Goal: Task Accomplishment & Management: Manage account settings

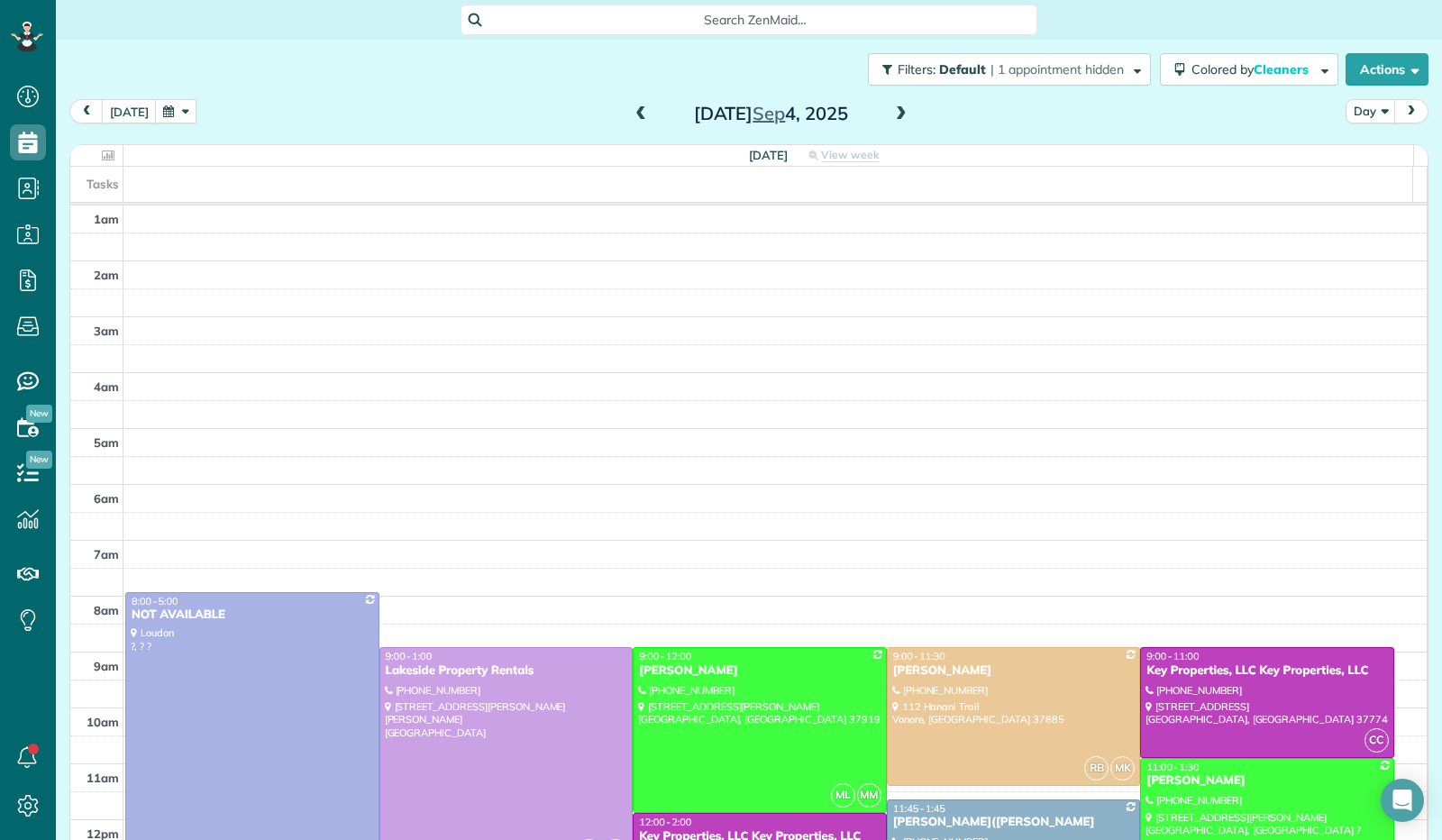
scroll to position [332, 0]
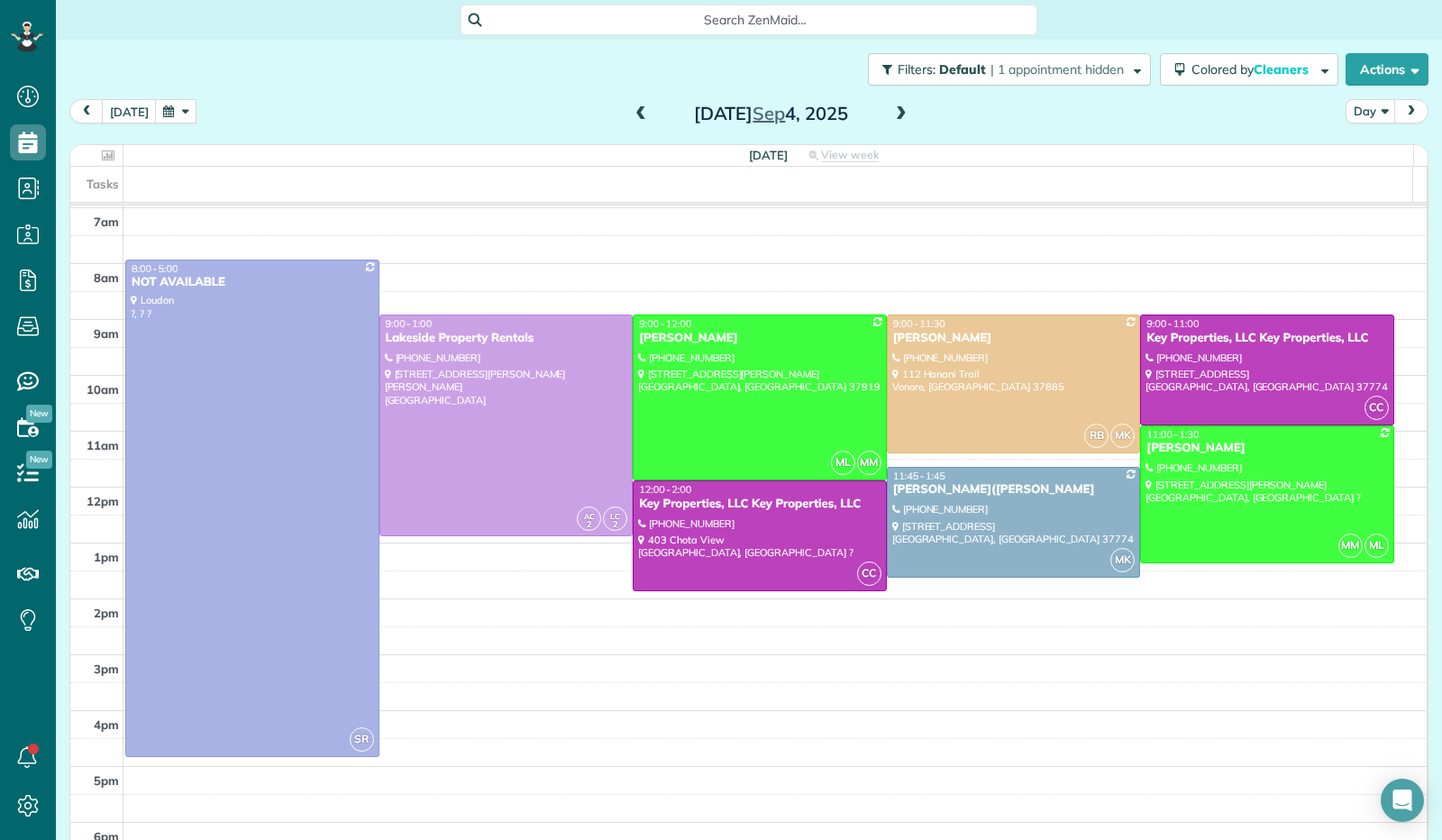
click at [170, 111] on button "button" at bounding box center [175, 111] width 41 height 24
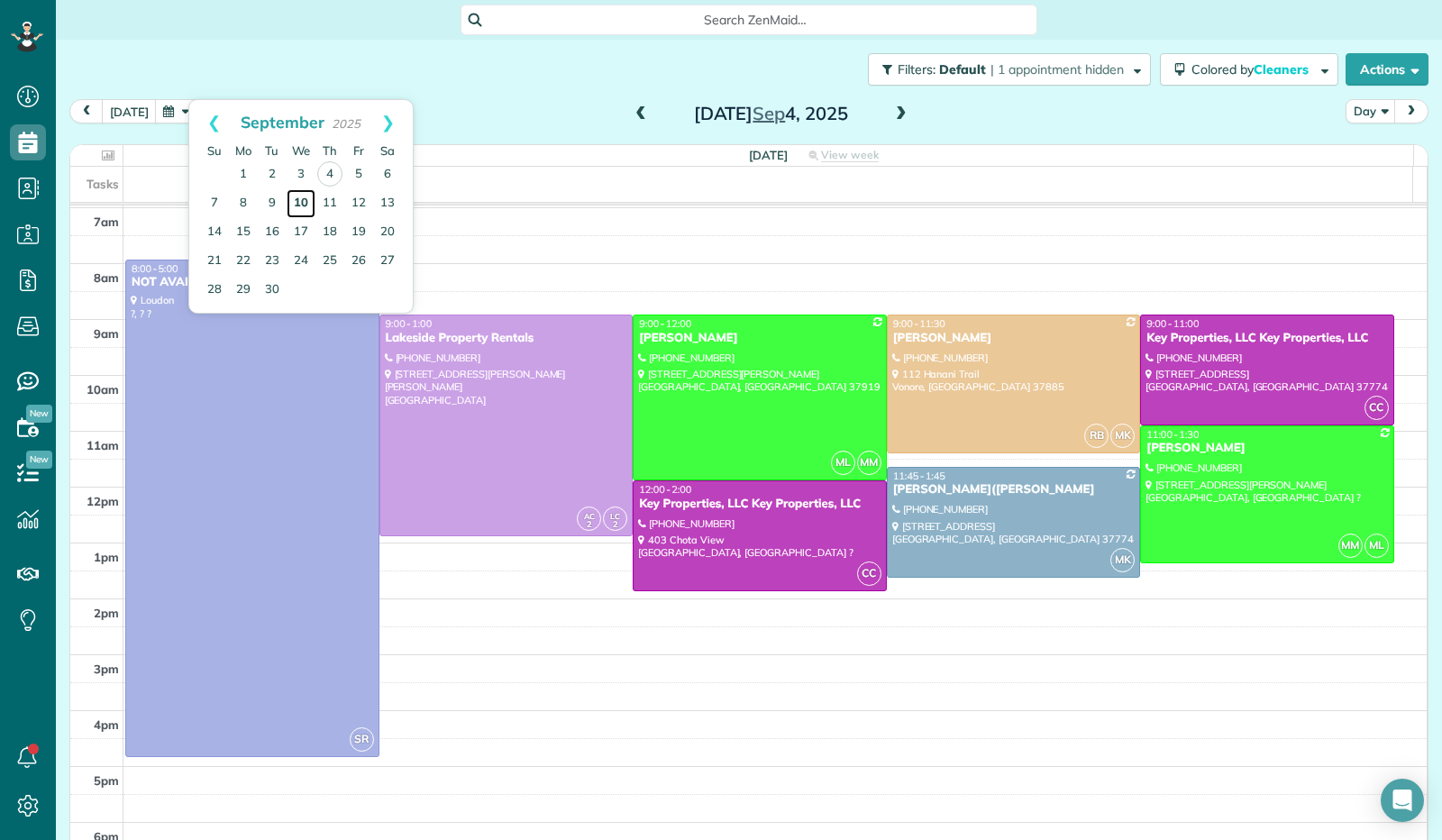
click at [309, 210] on link "10" at bounding box center [301, 203] width 29 height 29
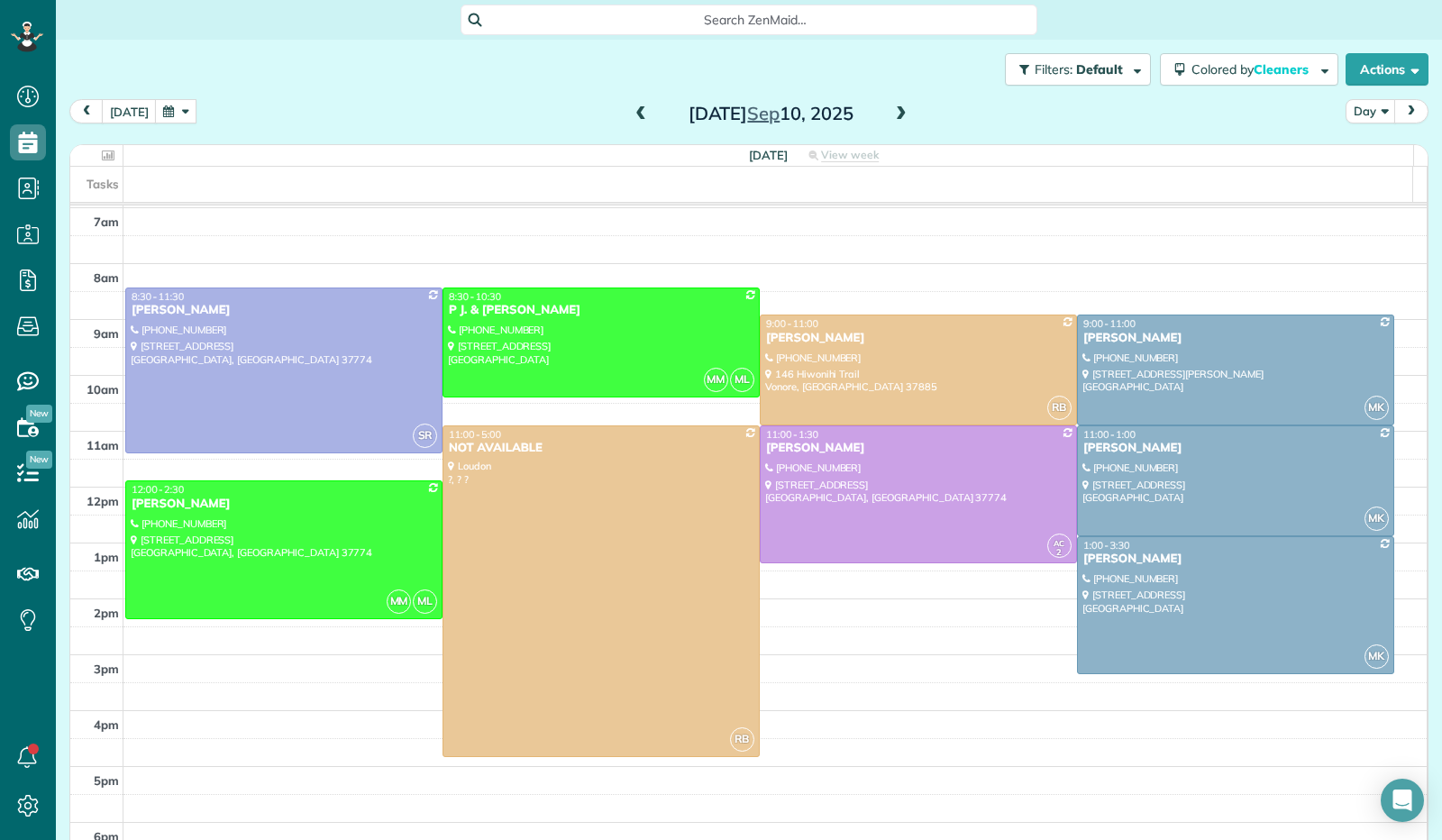
click at [186, 110] on button "button" at bounding box center [175, 111] width 41 height 24
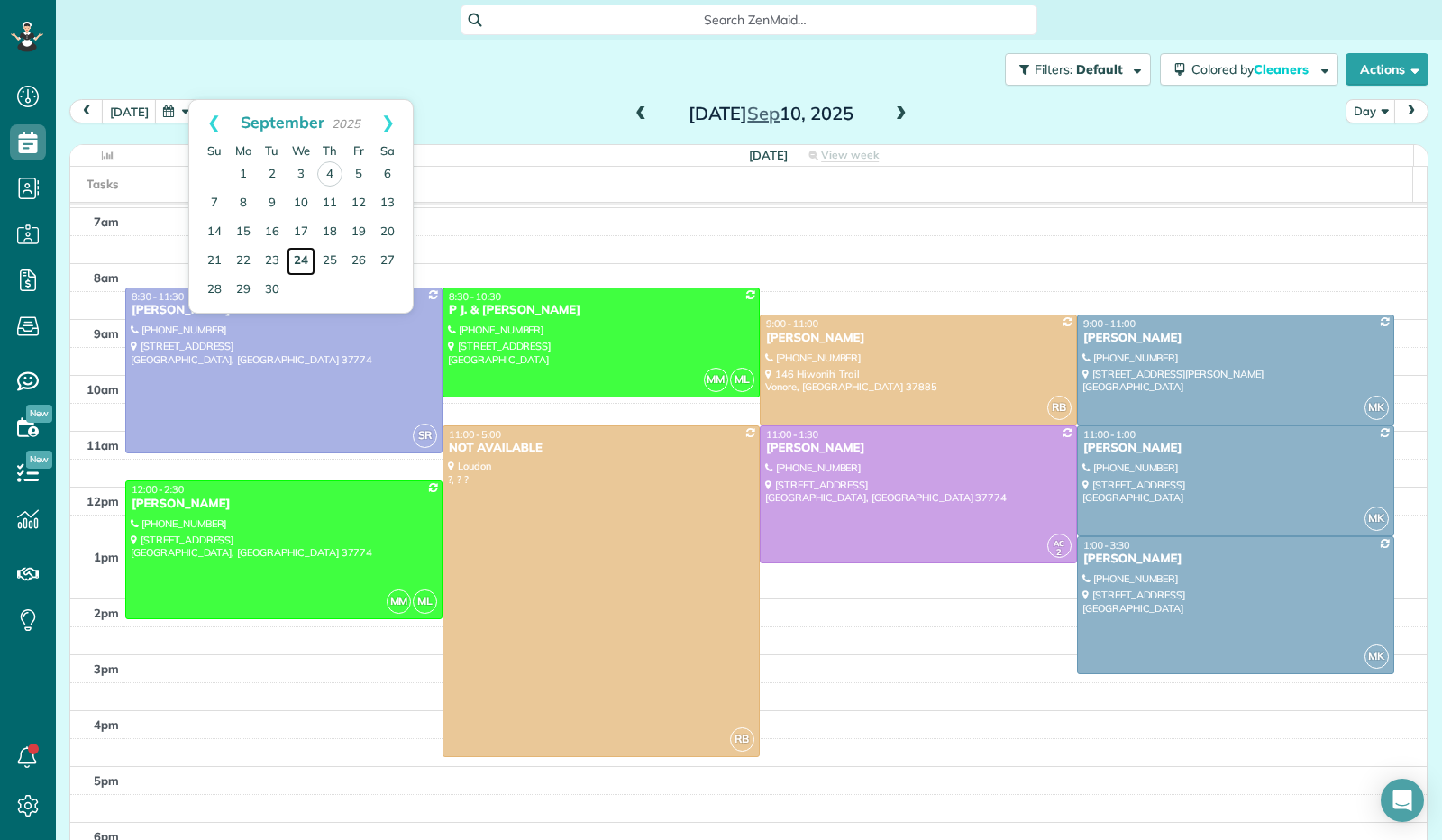
click at [305, 254] on link "24" at bounding box center [301, 261] width 29 height 29
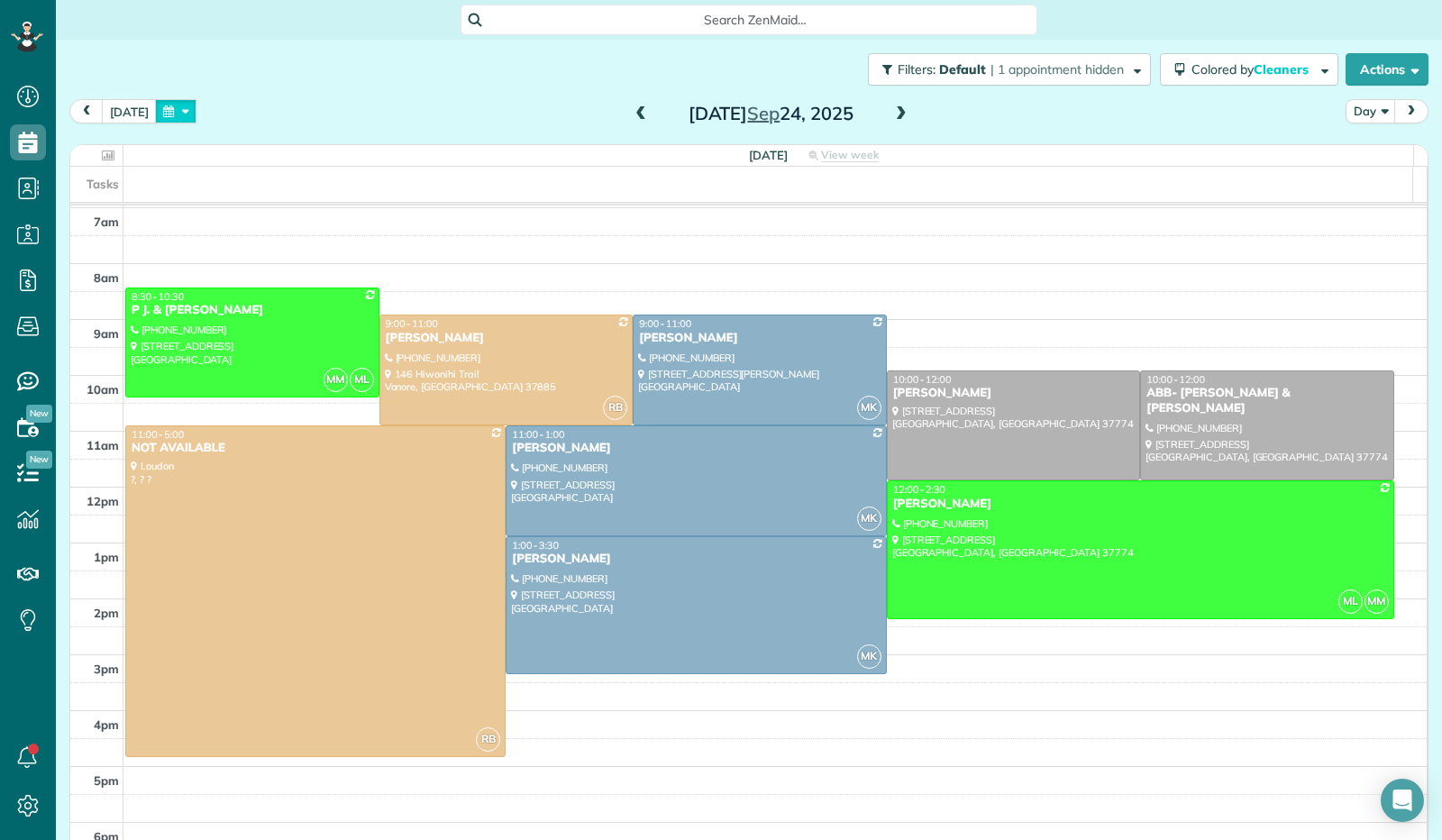
click at [184, 112] on button "button" at bounding box center [175, 111] width 41 height 24
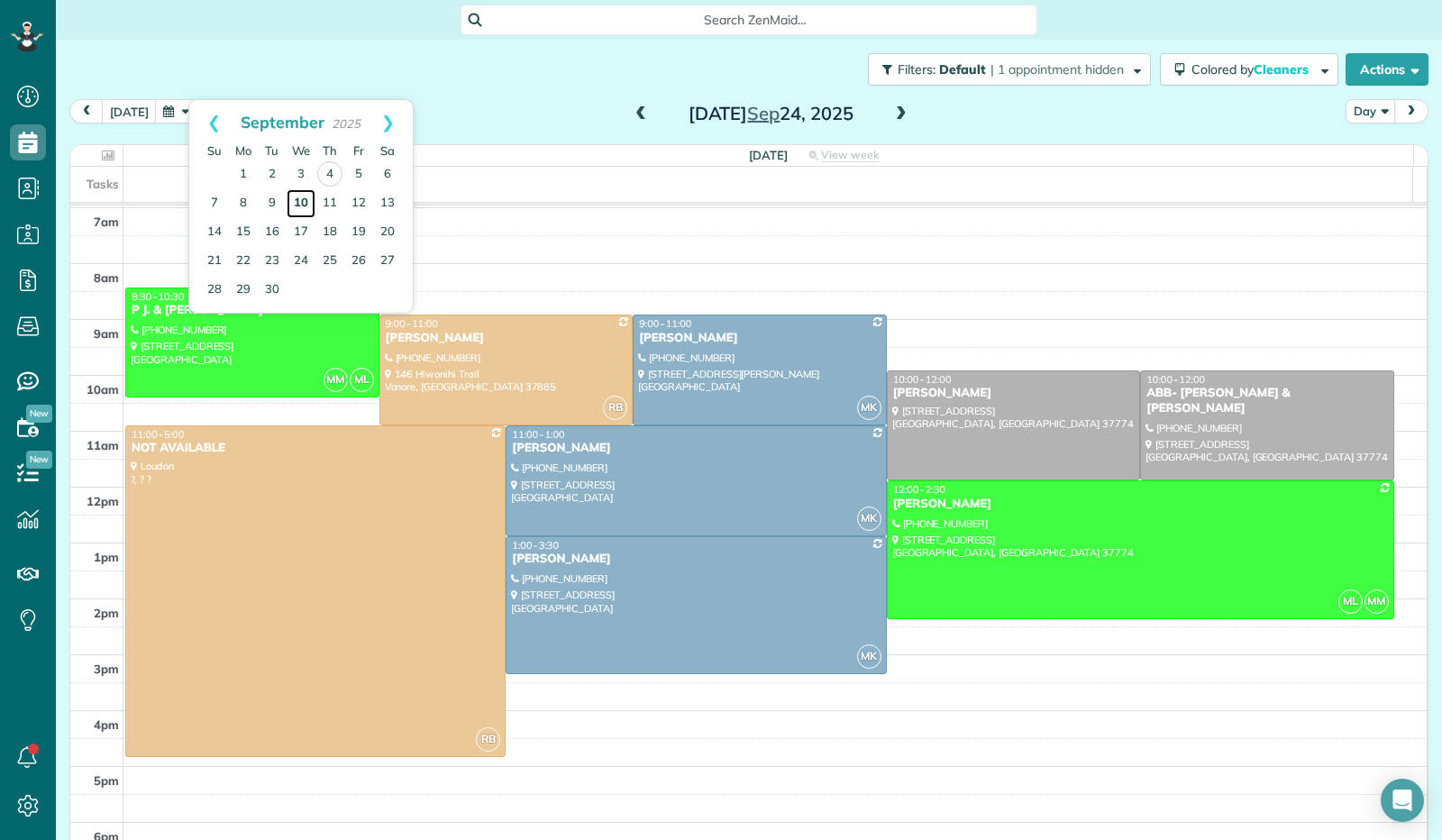
click at [305, 199] on link "10" at bounding box center [301, 203] width 29 height 29
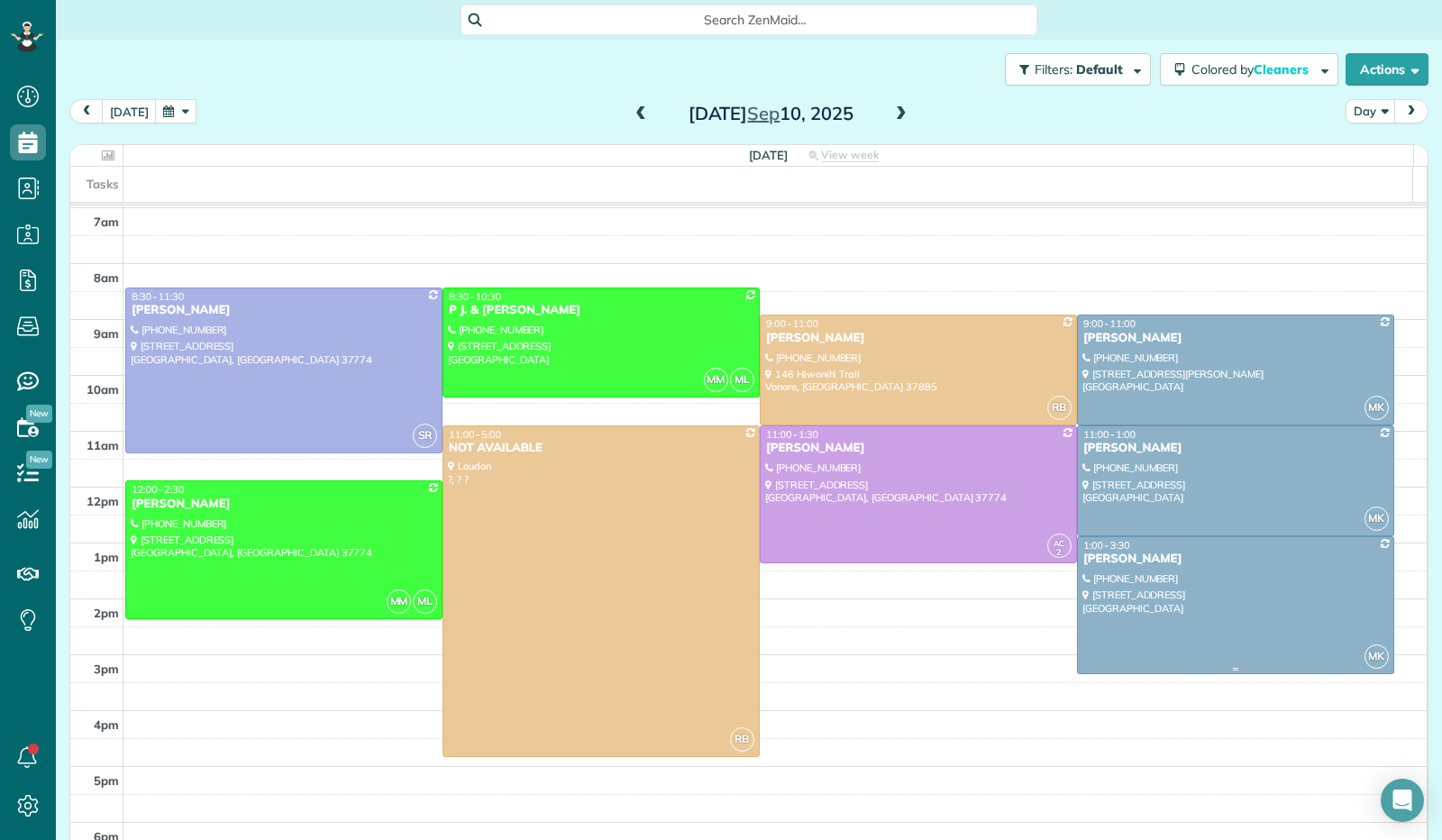
click at [1112, 610] on div at bounding box center [1236, 604] width 316 height 136
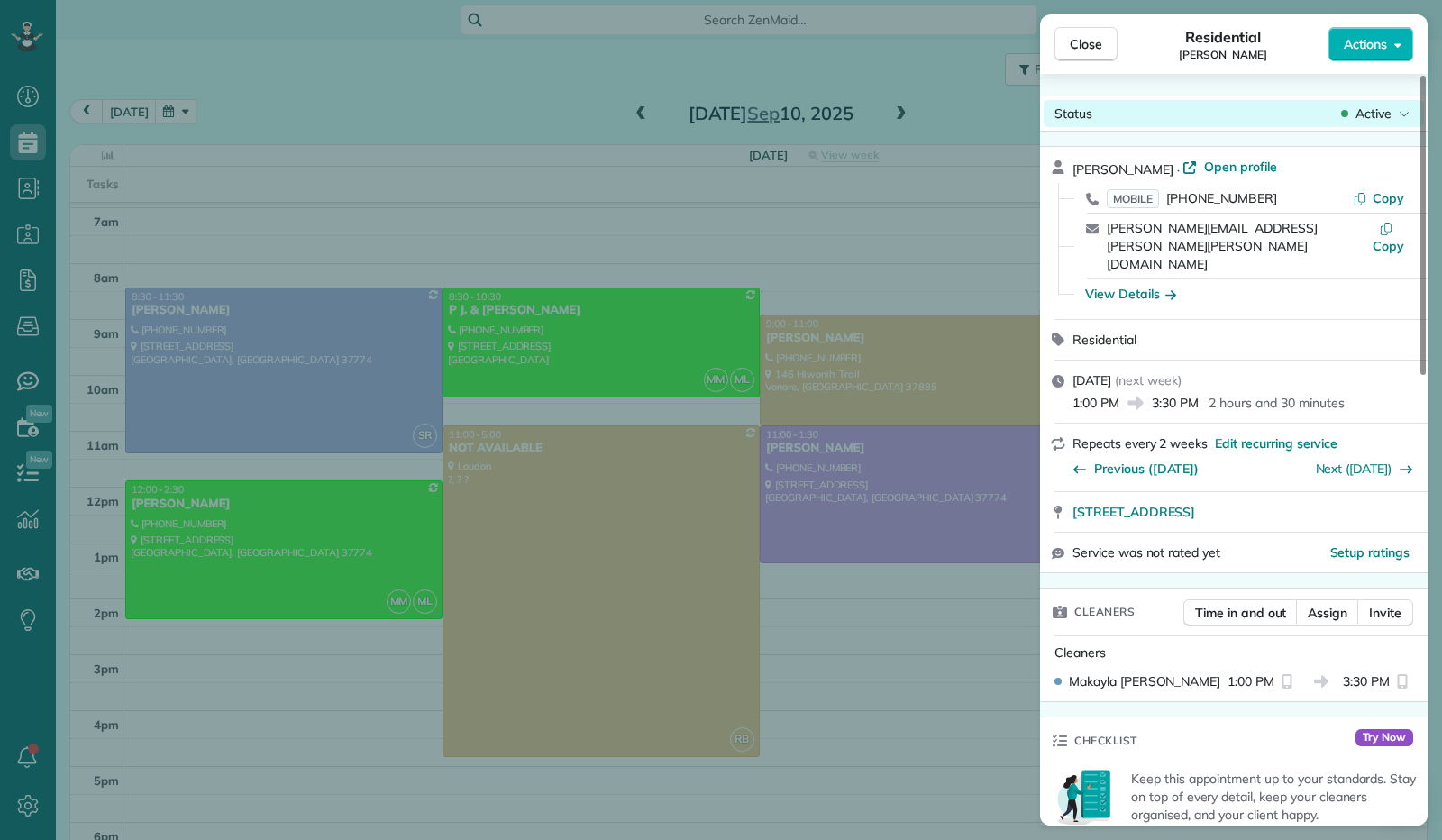
click at [1408, 114] on icon at bounding box center [1405, 113] width 11 height 18
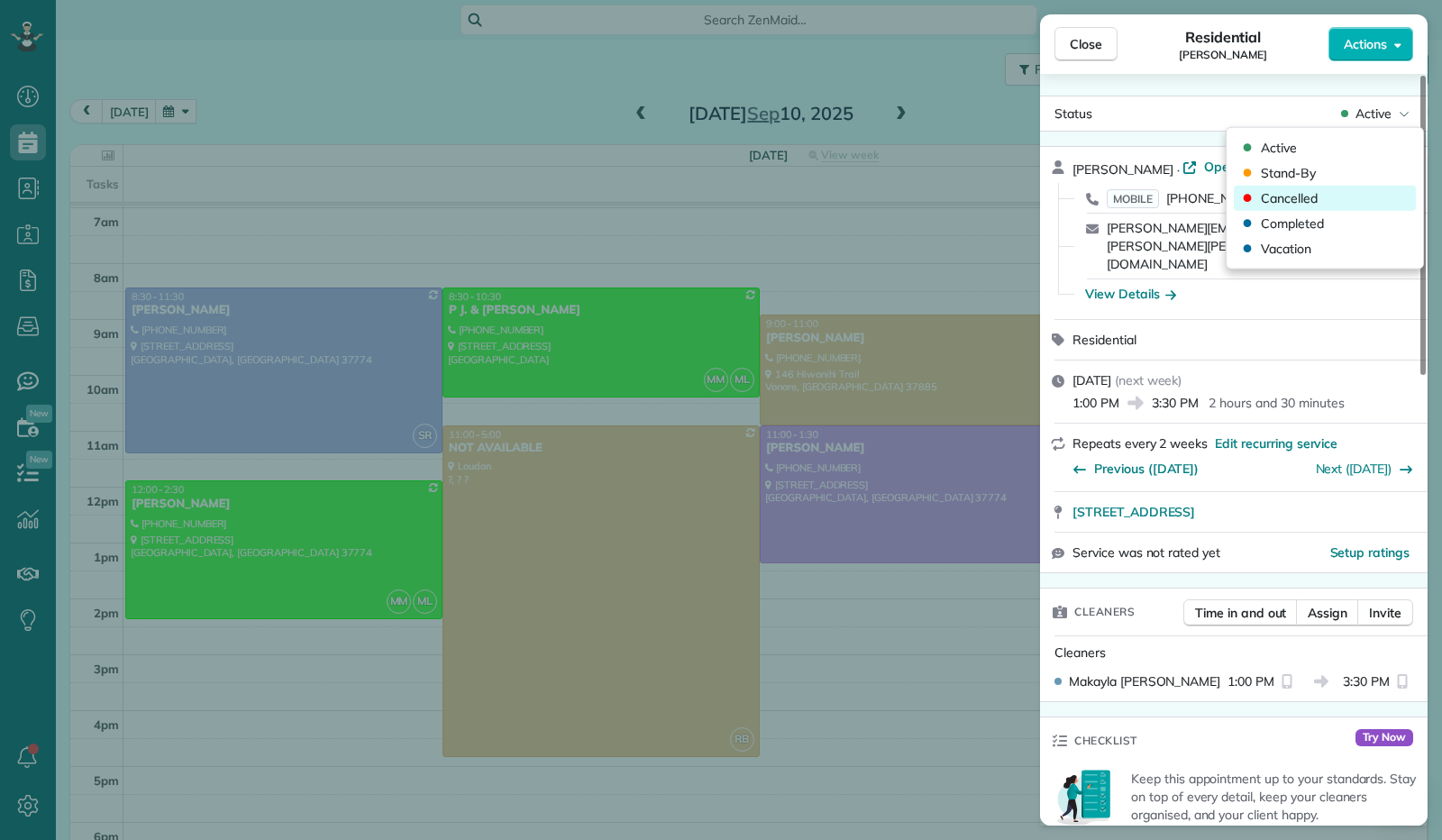
click at [1305, 201] on span "Cancelled" at bounding box center [1289, 198] width 57 height 18
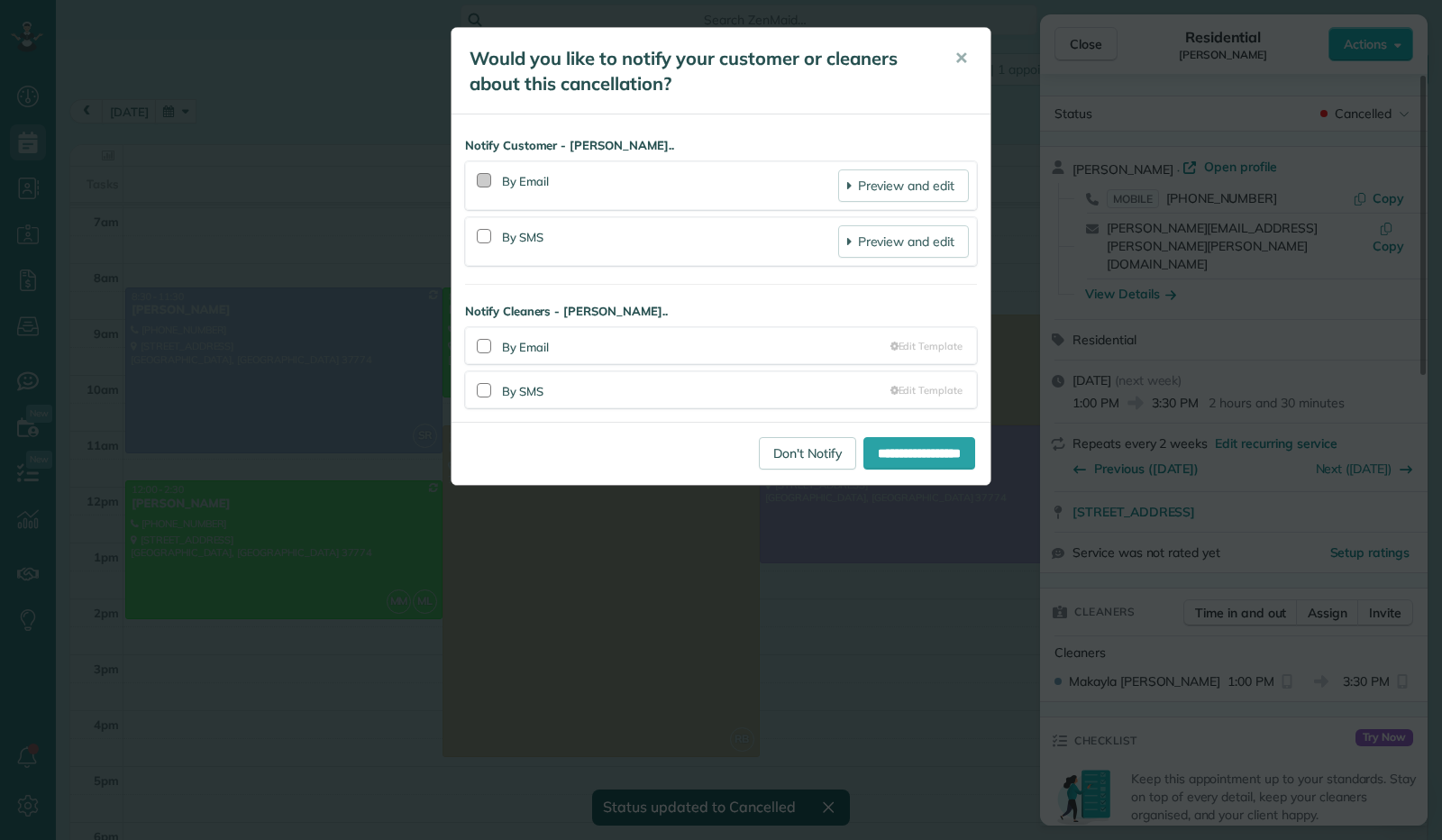
click at [480, 178] on div at bounding box center [483, 180] width 14 height 14
click at [878, 454] on input "**********" at bounding box center [919, 453] width 111 height 33
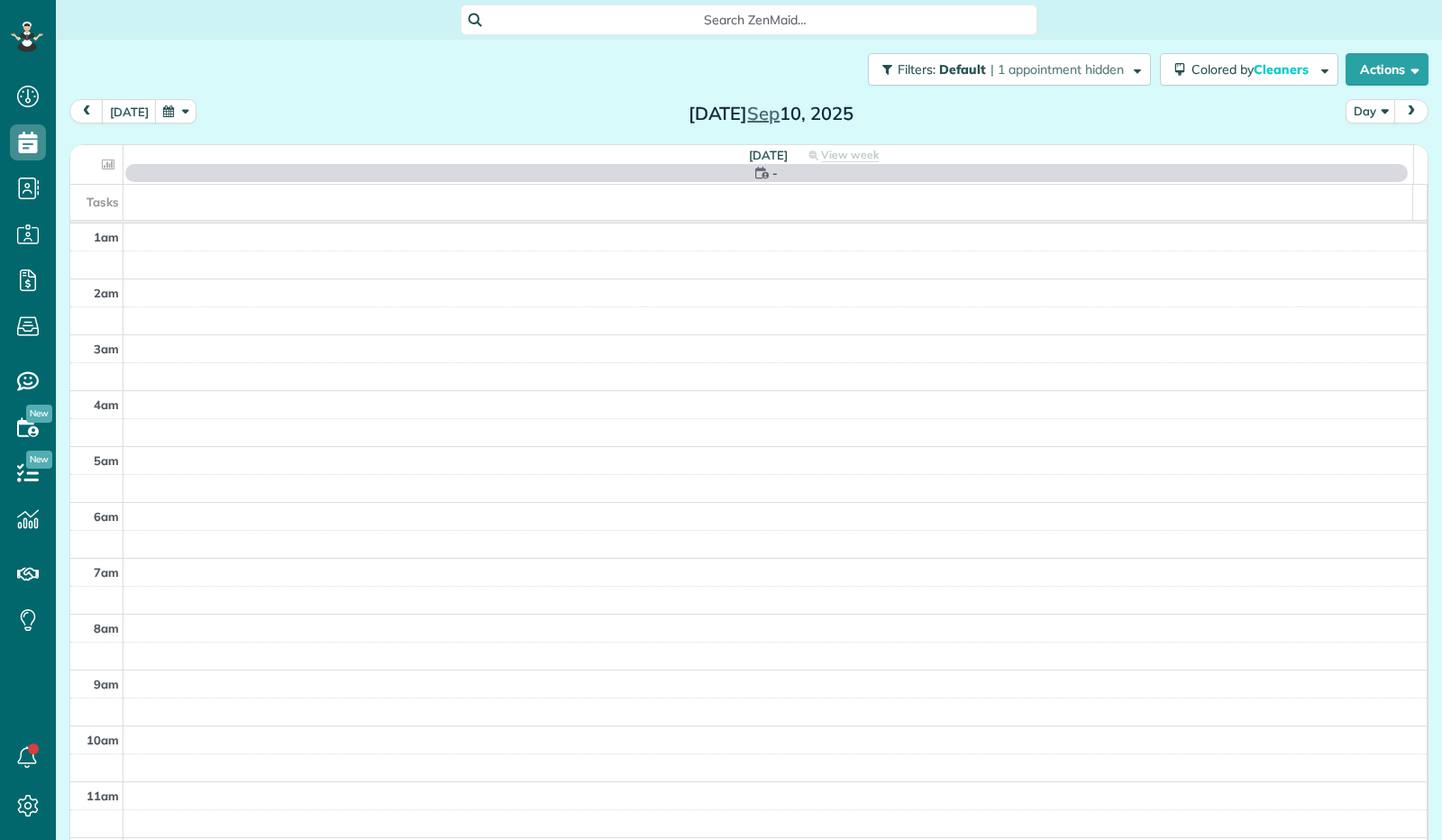
scroll to position [332, 0]
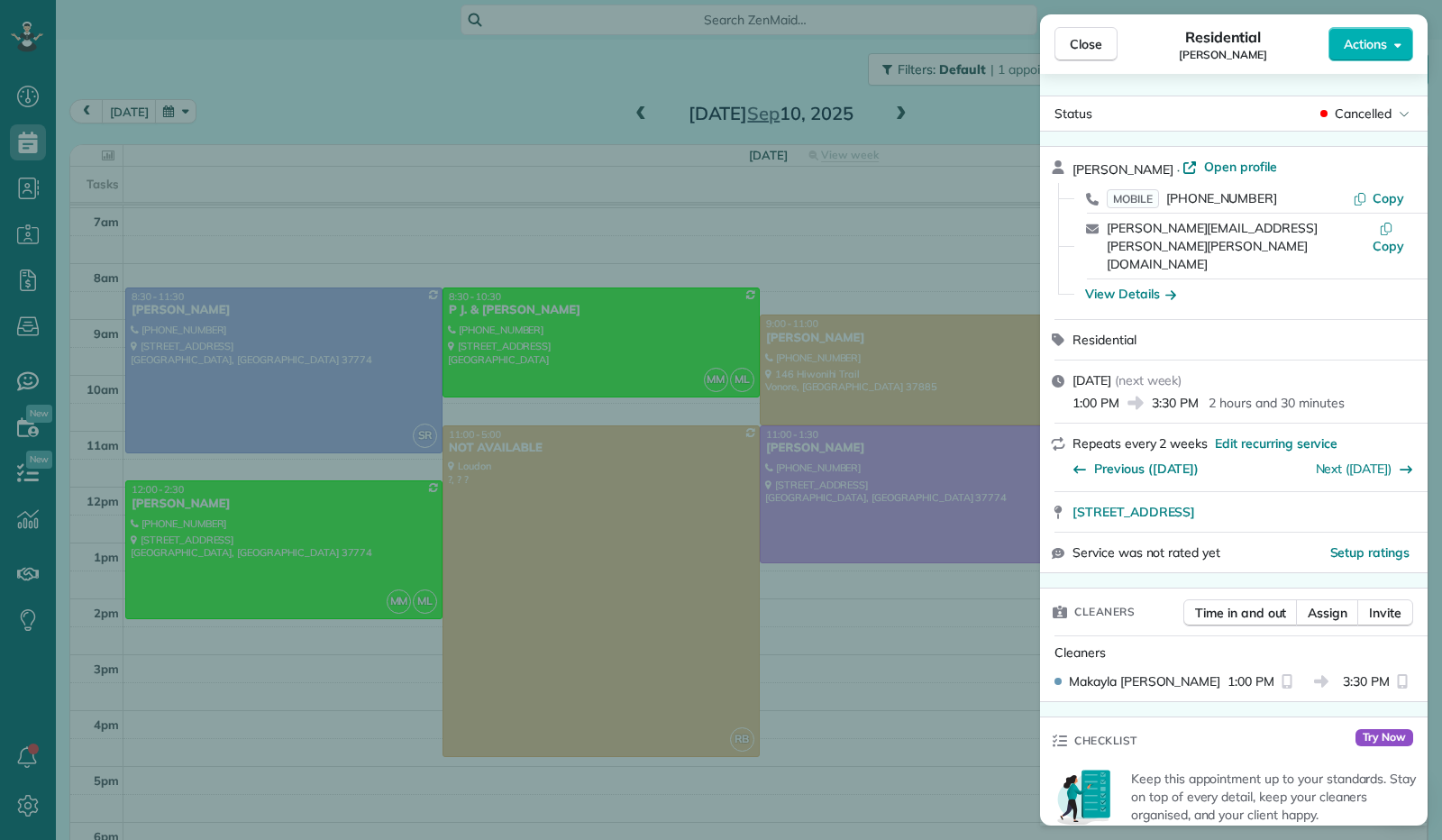
click at [1095, 55] on button "Close" at bounding box center [1086, 44] width 63 height 35
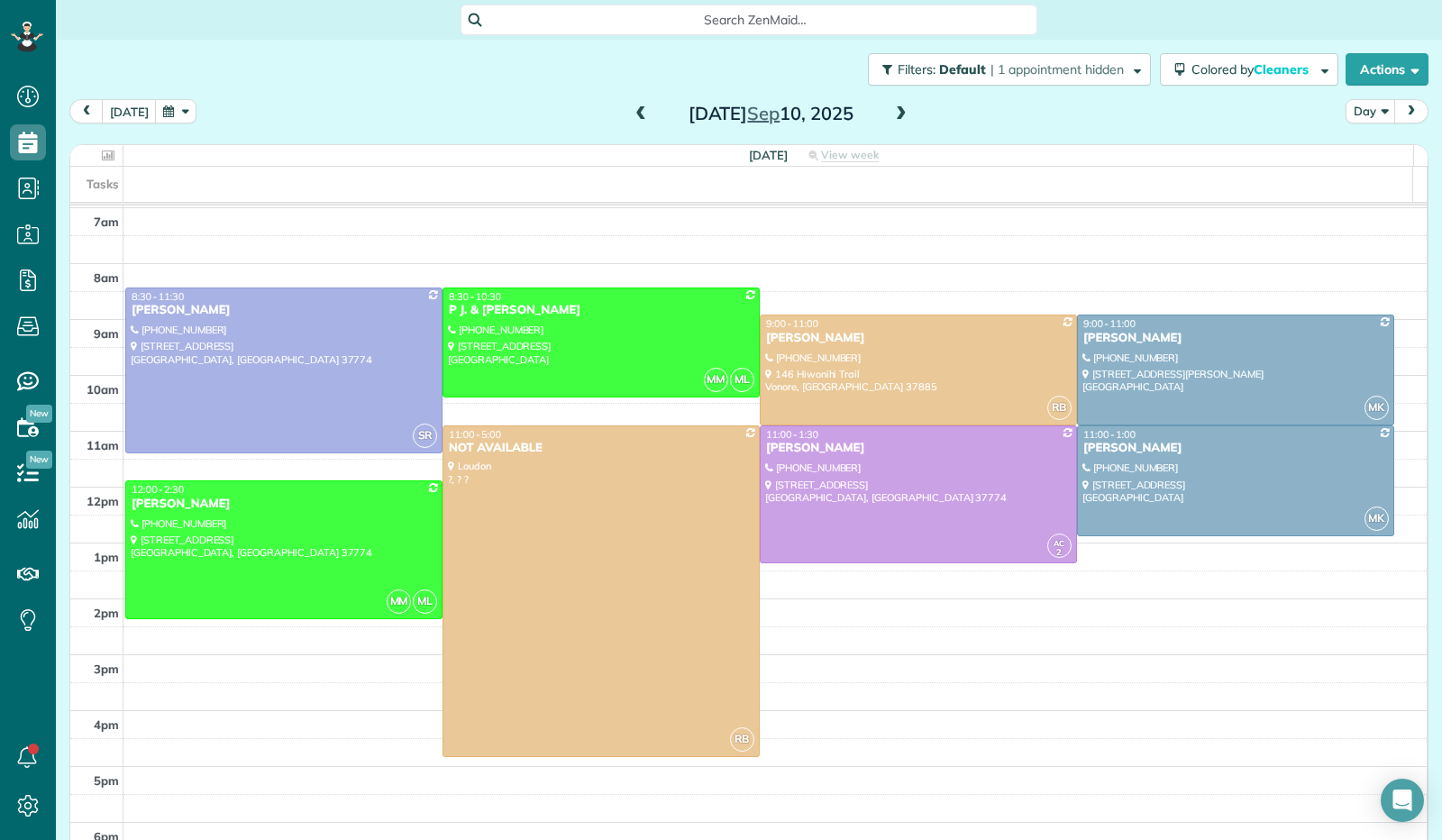
click at [186, 114] on button "button" at bounding box center [175, 111] width 41 height 24
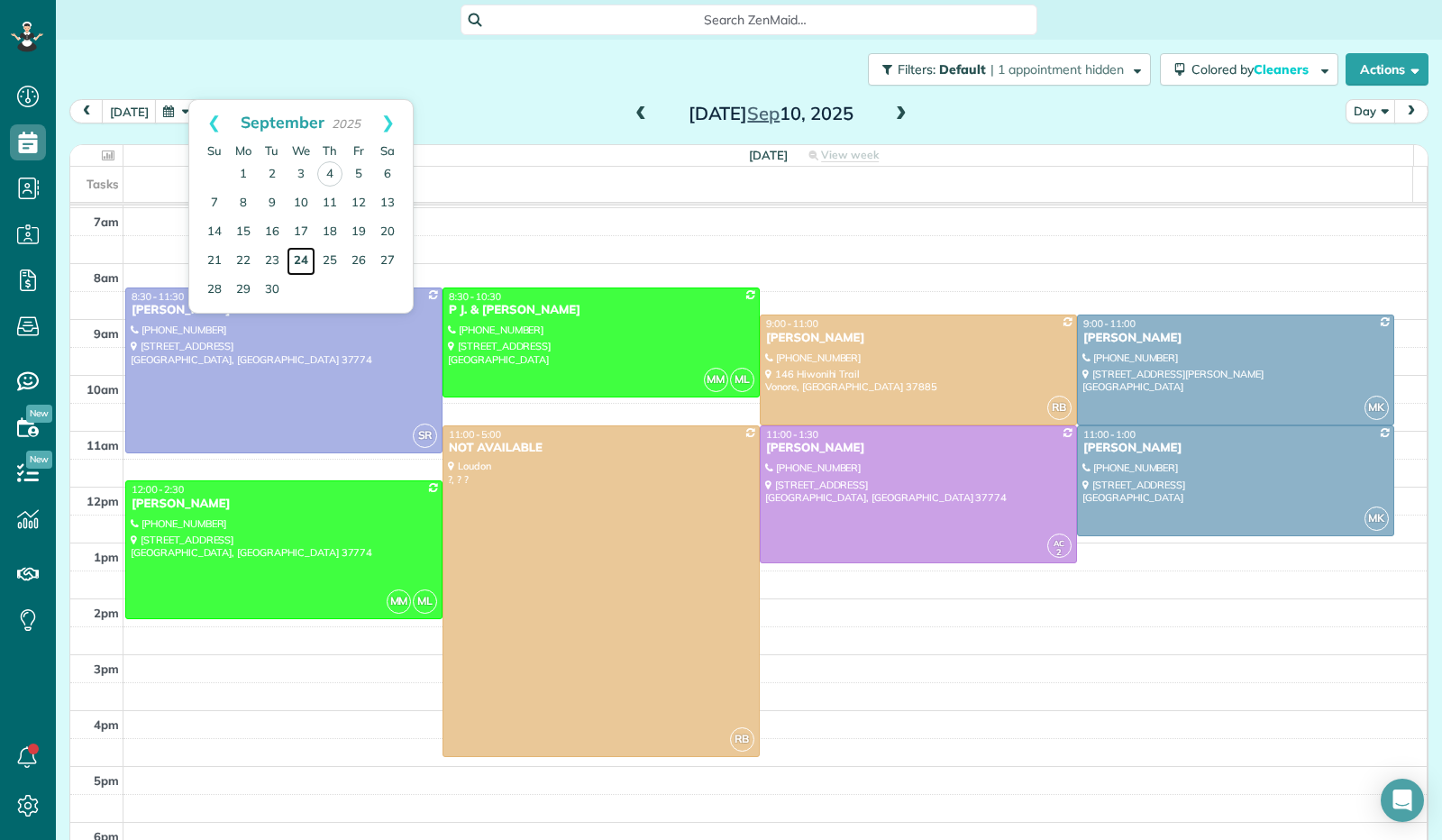
click at [310, 252] on link "24" at bounding box center [301, 261] width 29 height 29
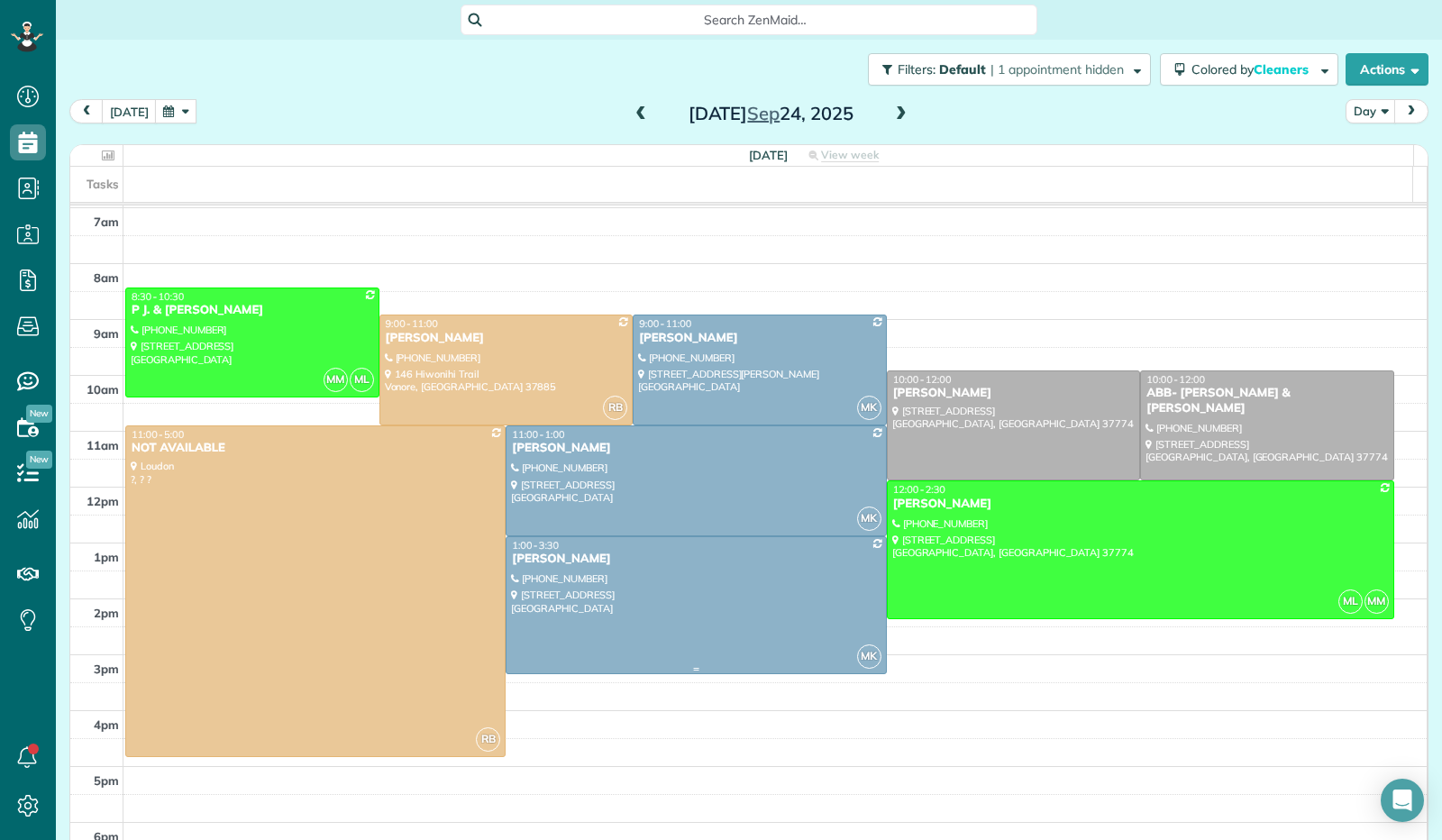
click at [605, 570] on div at bounding box center [696, 604] width 379 height 136
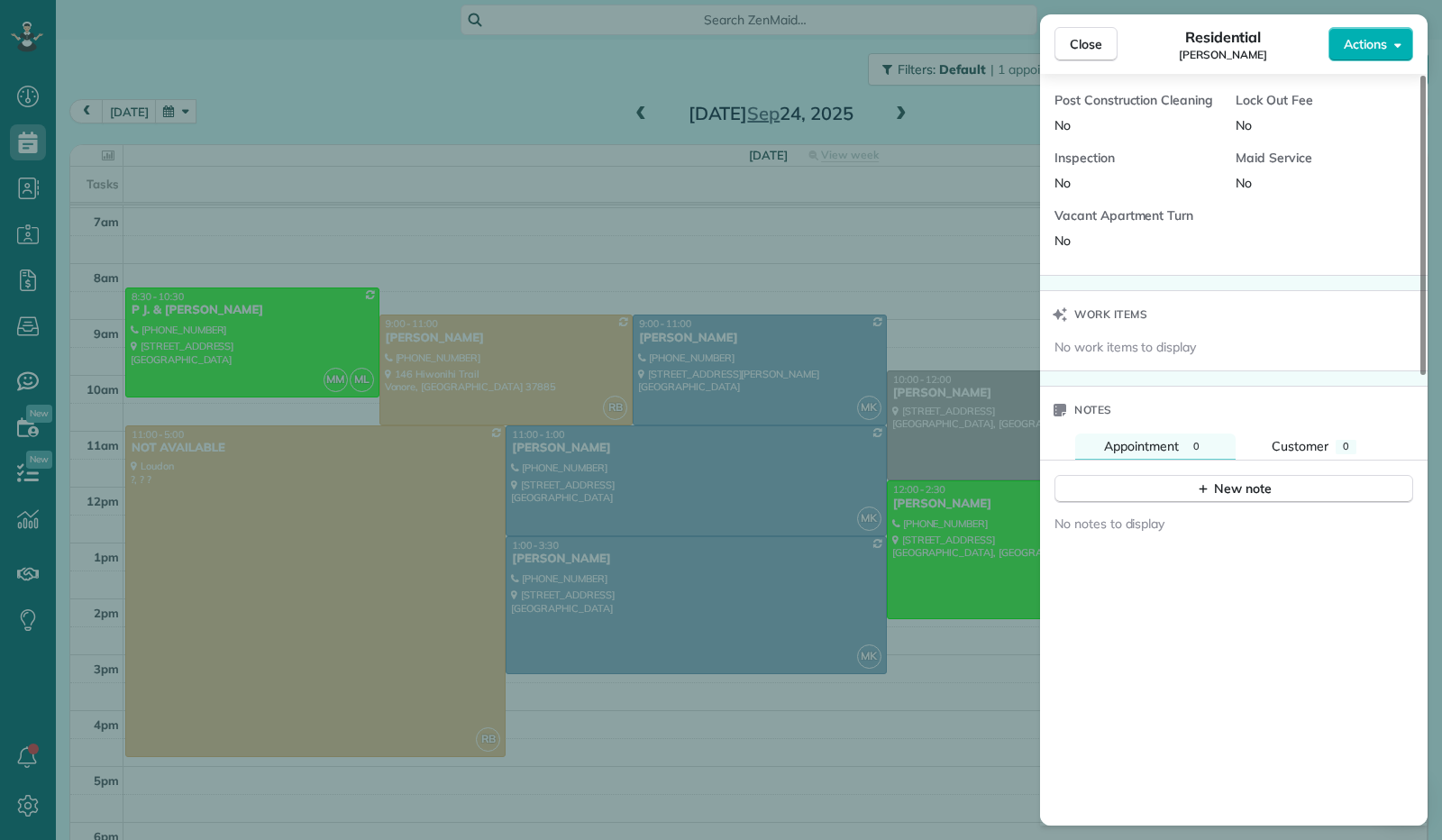
scroll to position [991, 0]
click at [1263, 475] on button "New note" at bounding box center [1234, 489] width 359 height 28
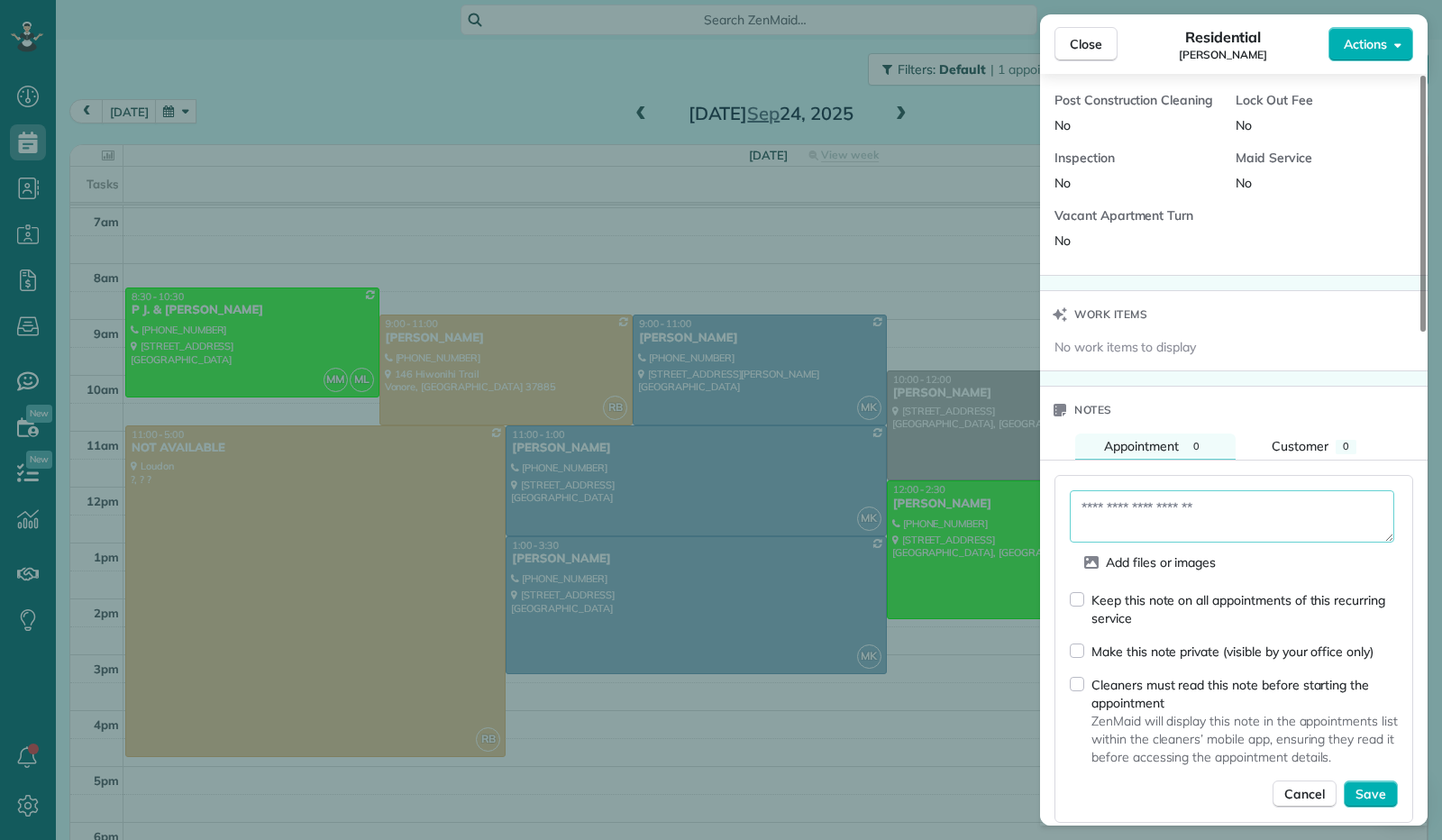
click at [1097, 490] on textarea at bounding box center [1232, 516] width 324 height 52
paste textarea "**********"
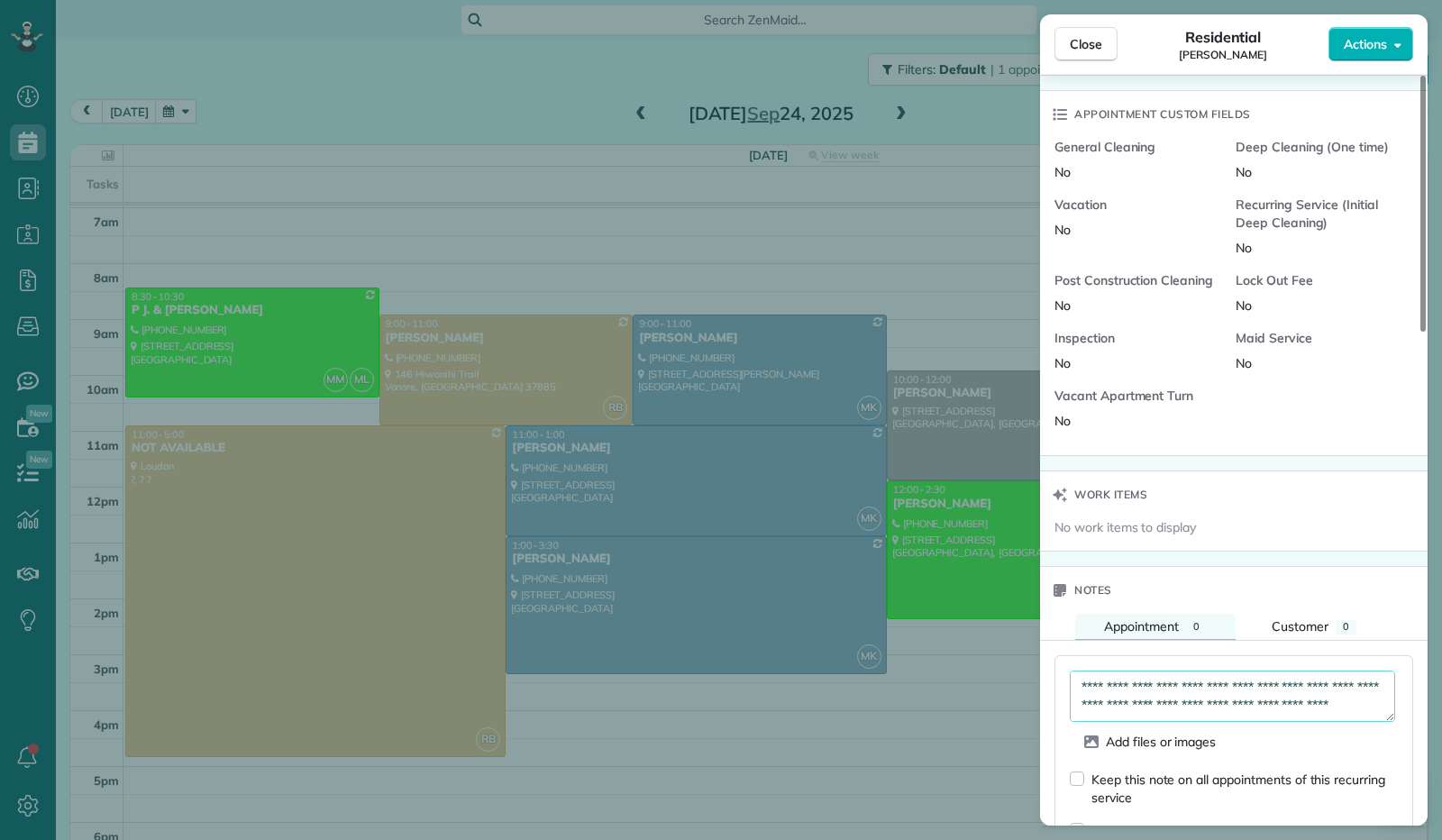
click at [1160, 671] on textarea "**********" at bounding box center [1232, 696] width 325 height 52
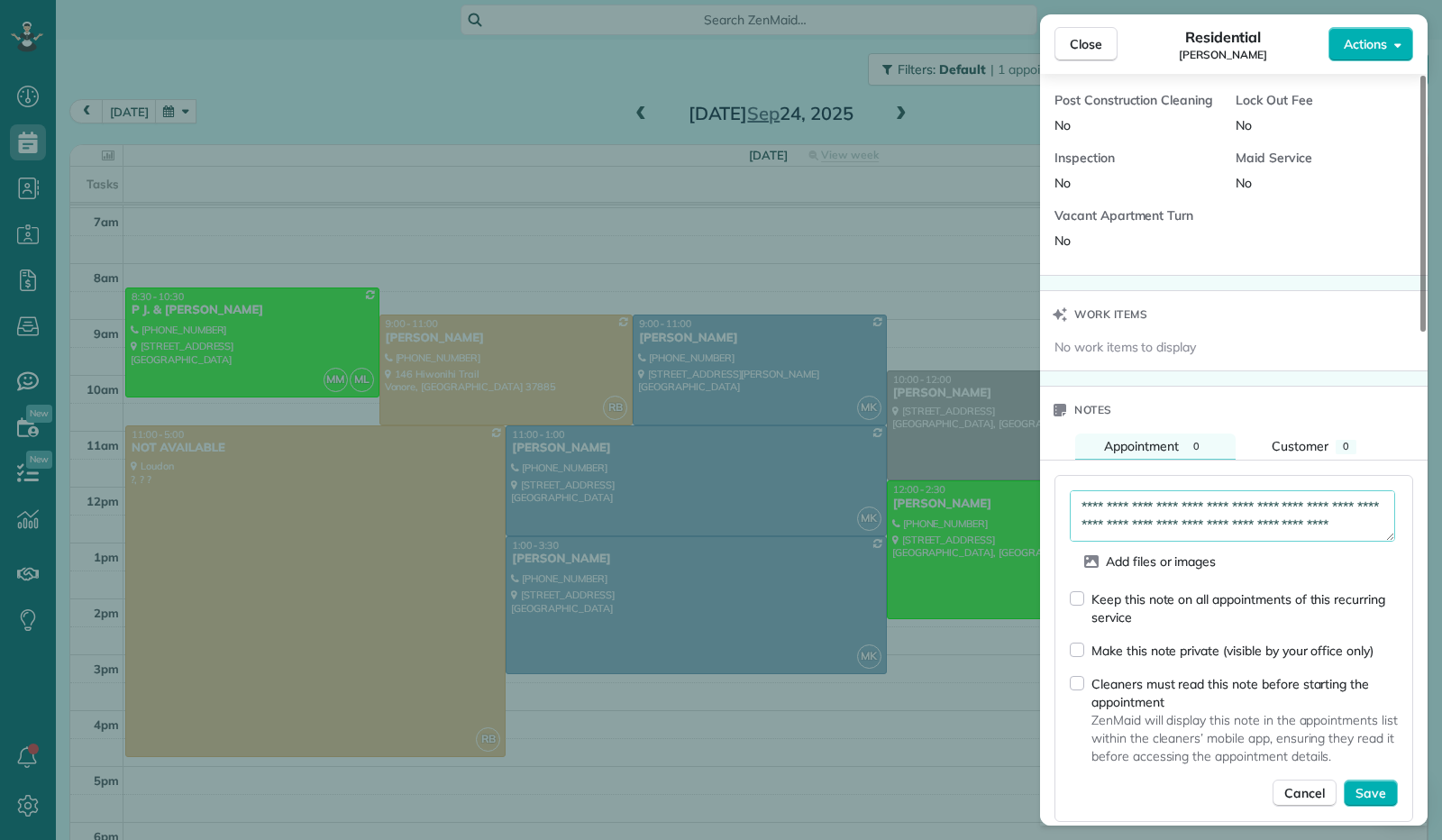
type textarea "**********"
click at [1367, 779] on button "Save" at bounding box center [1371, 792] width 54 height 27
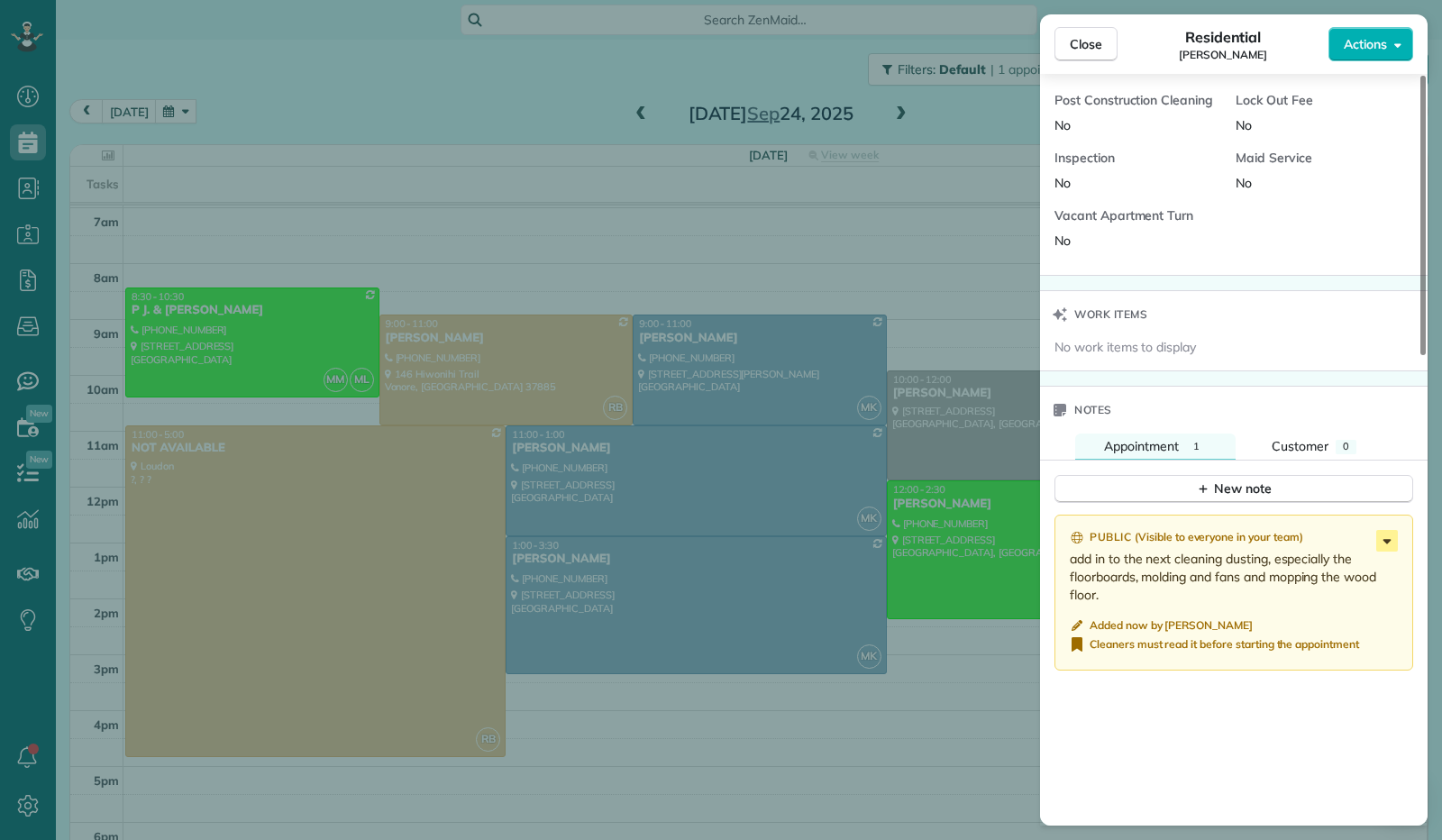
click at [1393, 530] on icon at bounding box center [1387, 540] width 22 height 22
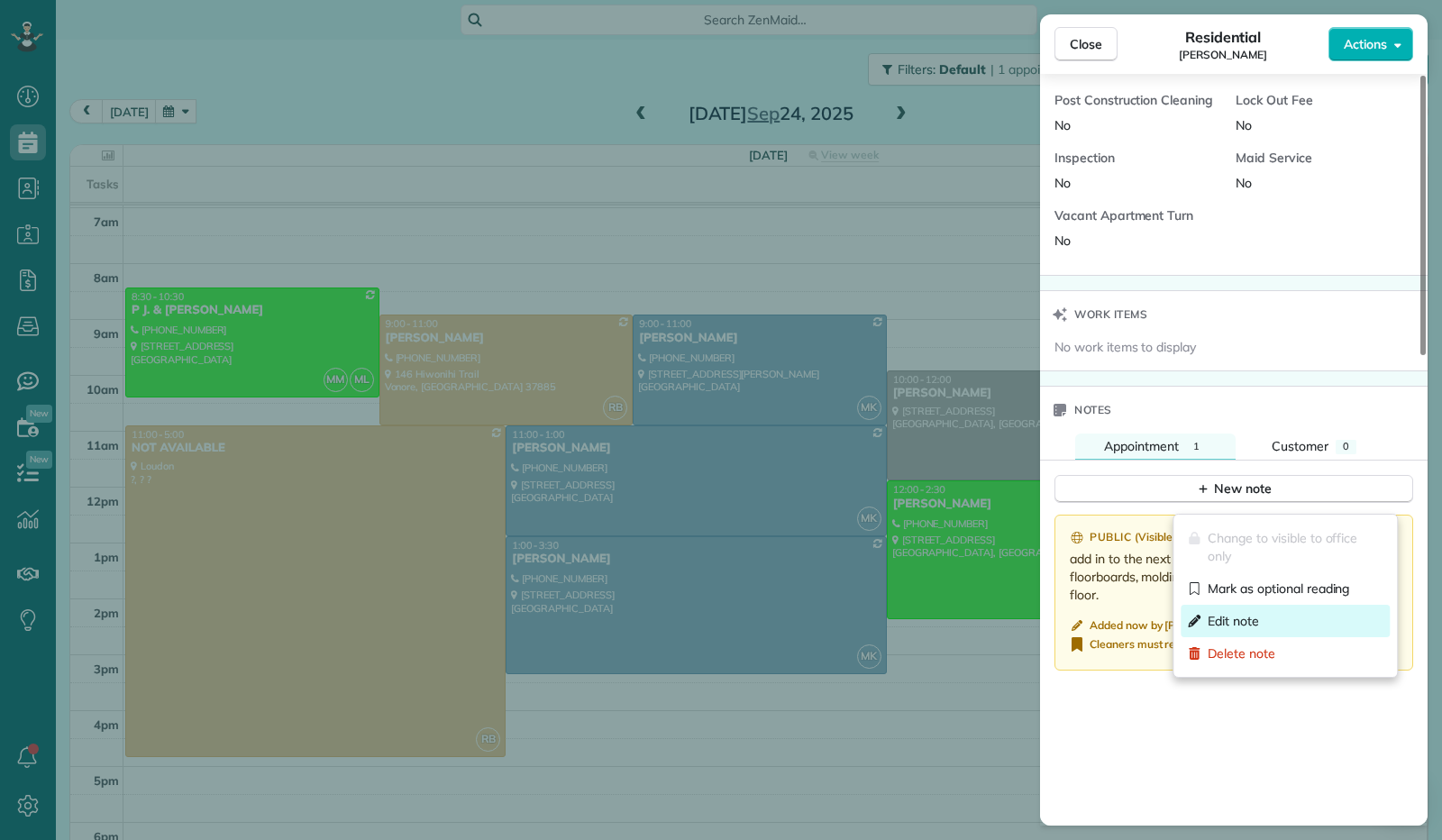
click at [1291, 610] on div "Edit note" at bounding box center [1285, 621] width 209 height 33
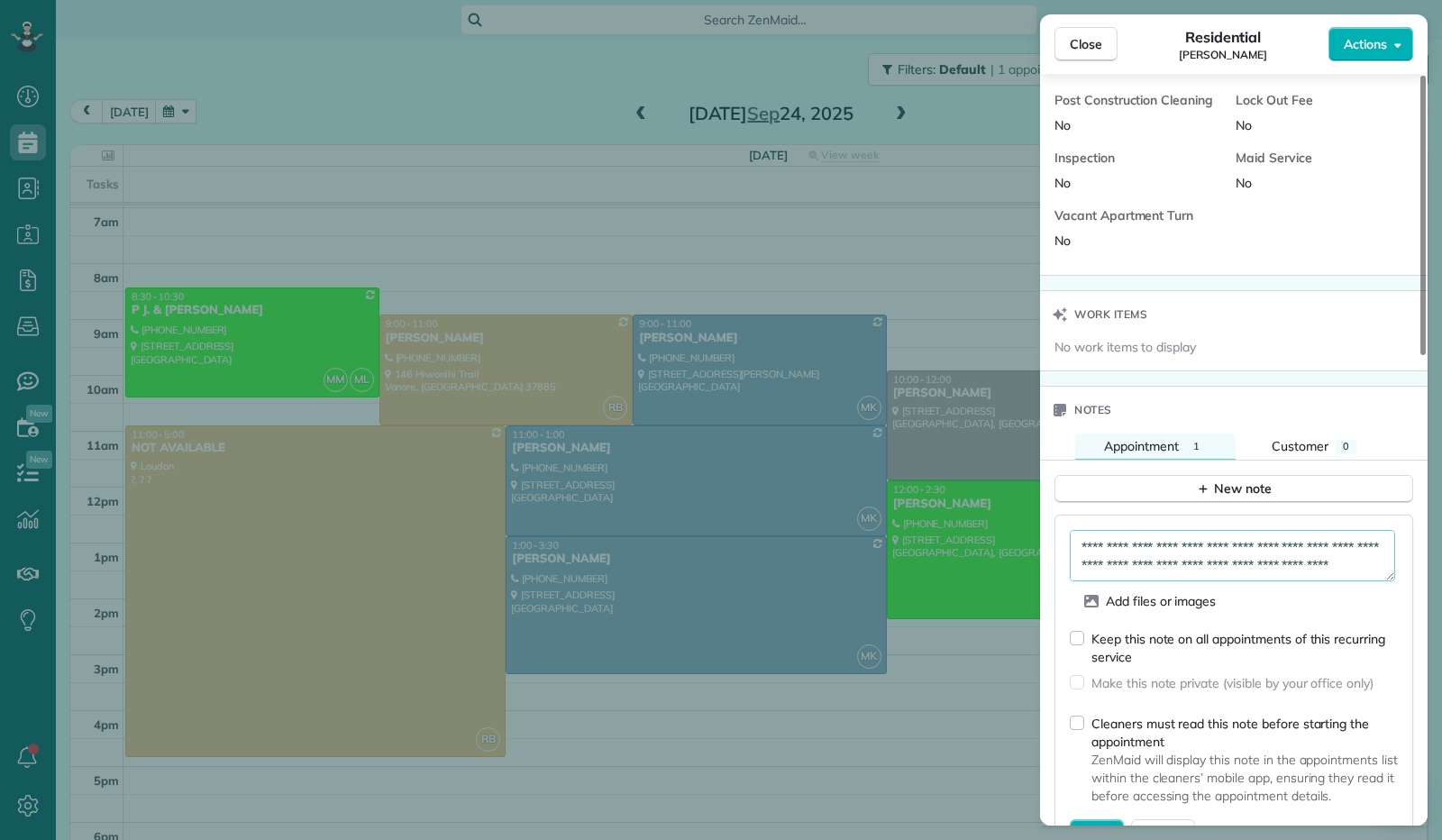
click at [1182, 530] on textarea "**********" at bounding box center [1232, 555] width 325 height 52
type textarea "**********"
click at [1093, 818] on button "Save" at bounding box center [1097, 832] width 54 height 27
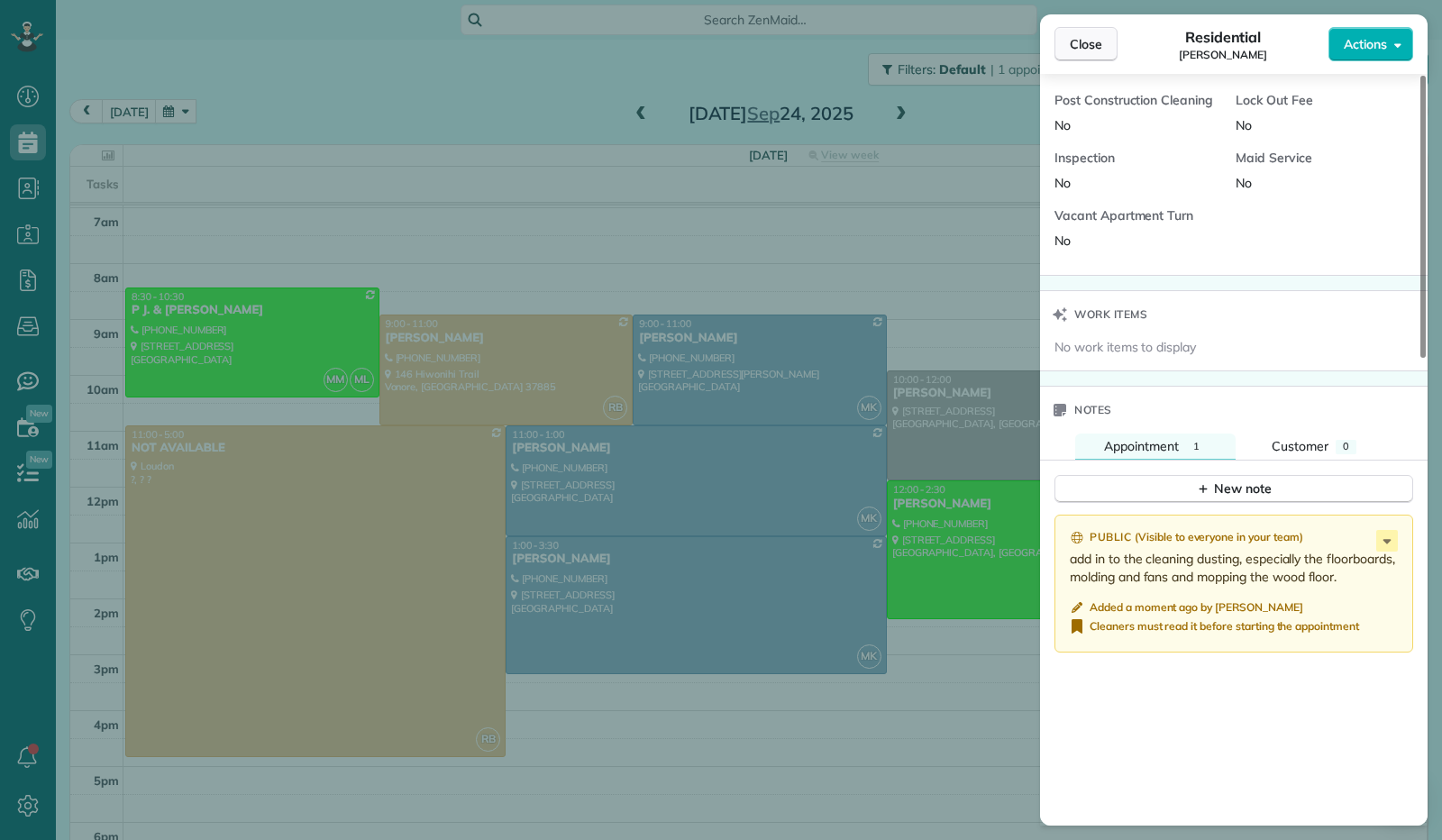
click at [1087, 49] on span "Close" at bounding box center [1086, 44] width 33 height 18
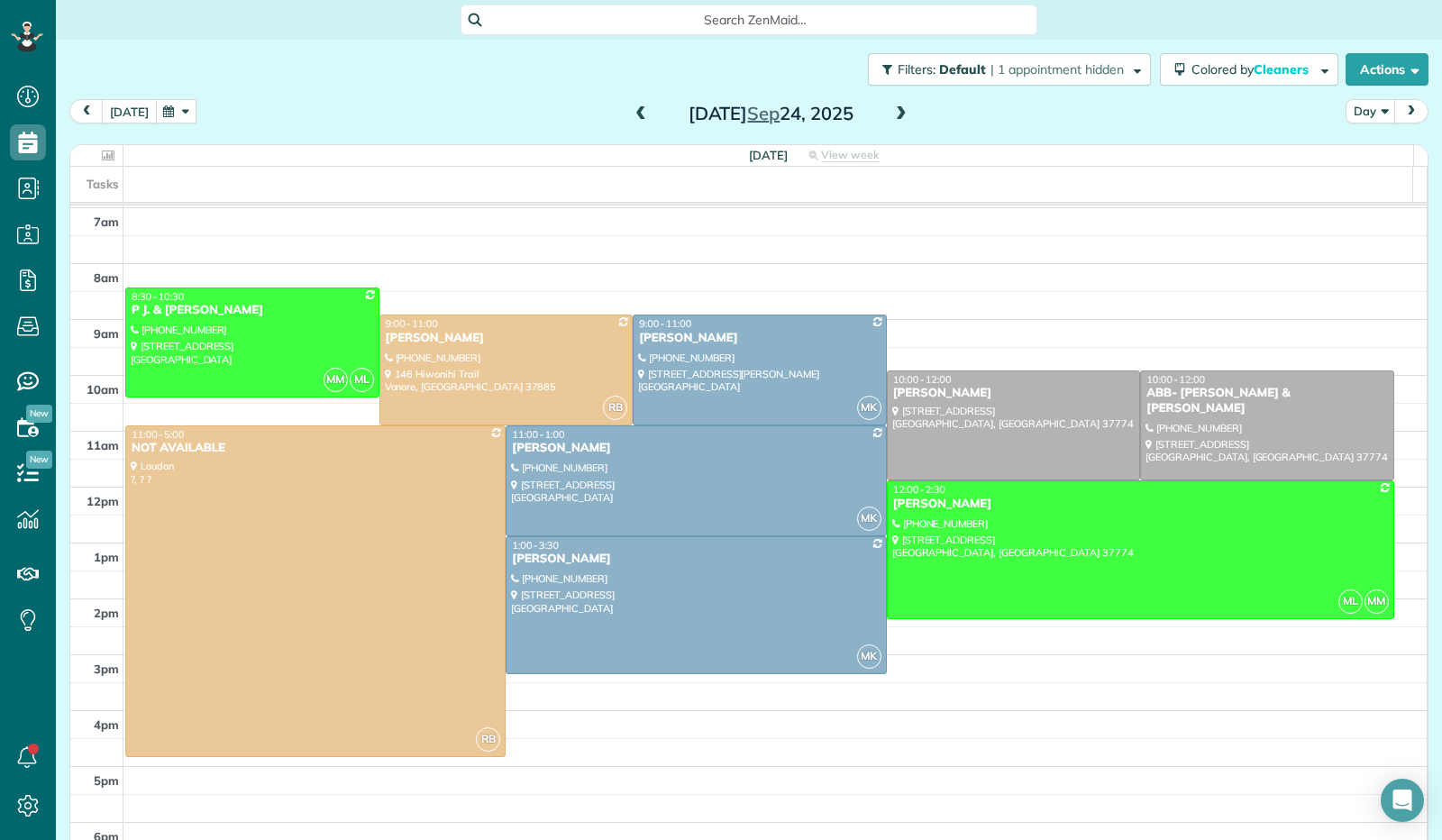
click at [141, 111] on button "[DATE]" at bounding box center [129, 111] width 55 height 24
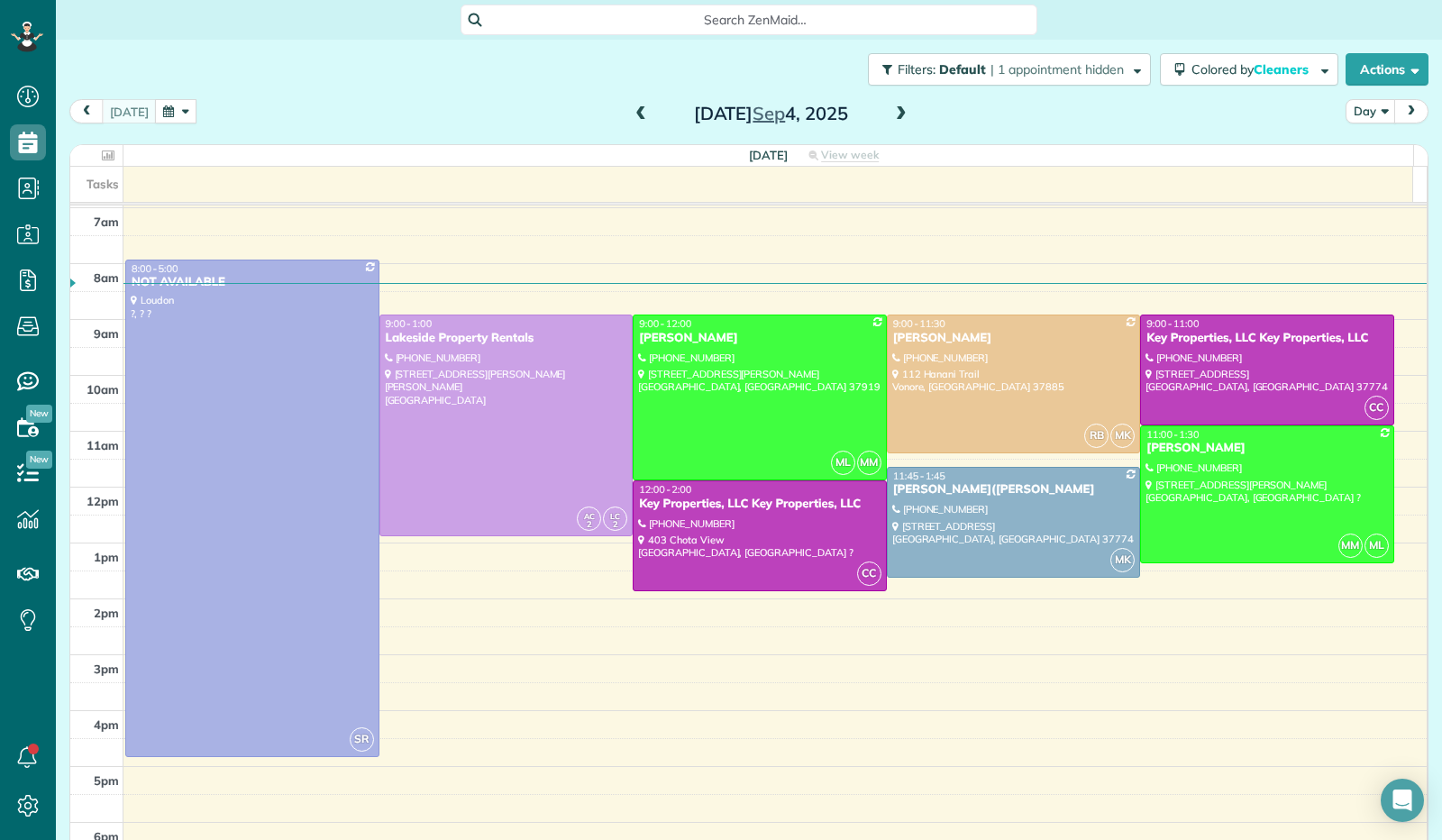
click at [897, 116] on span at bounding box center [900, 114] width 20 height 16
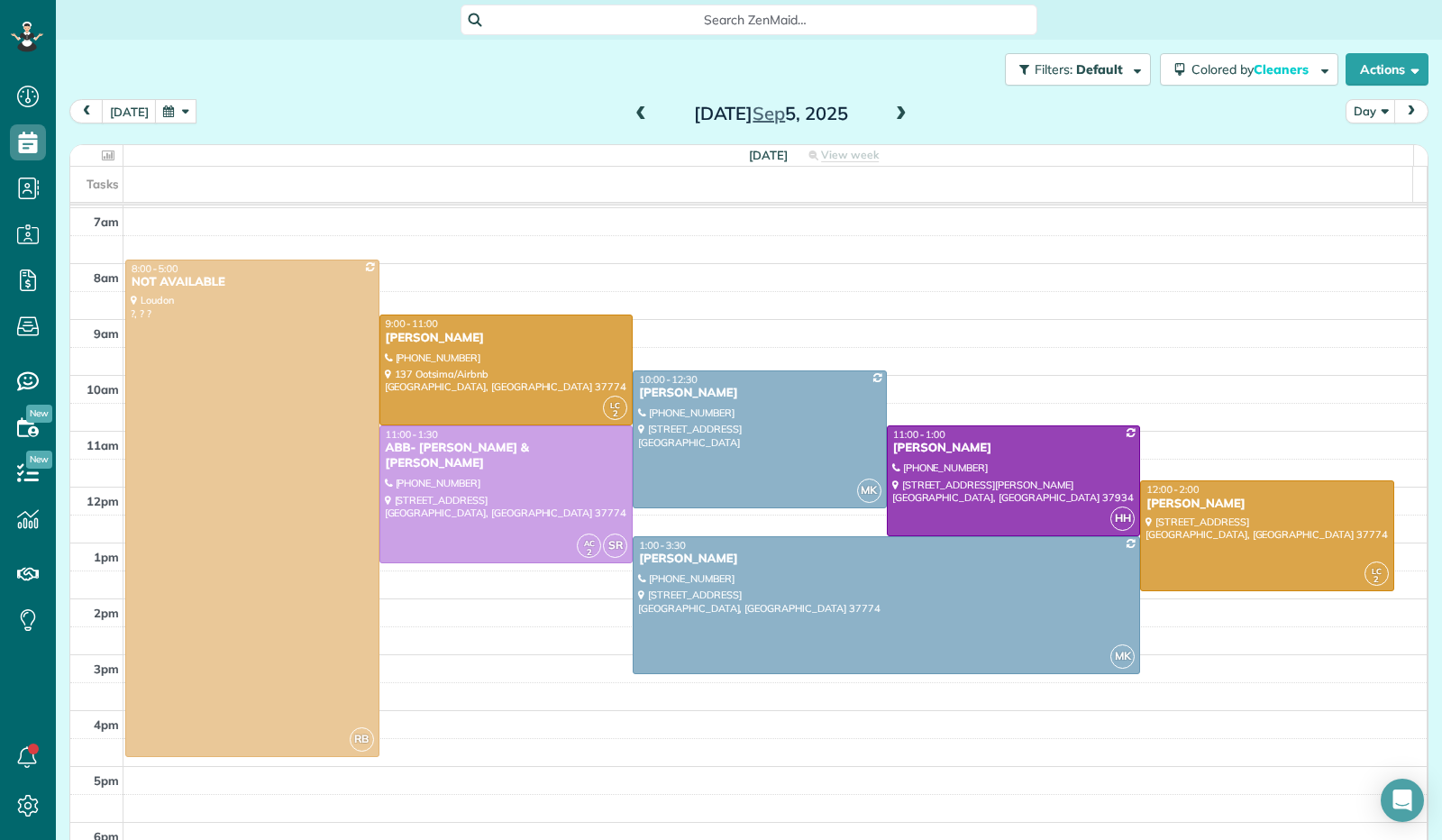
click at [893, 119] on span at bounding box center [900, 114] width 20 height 16
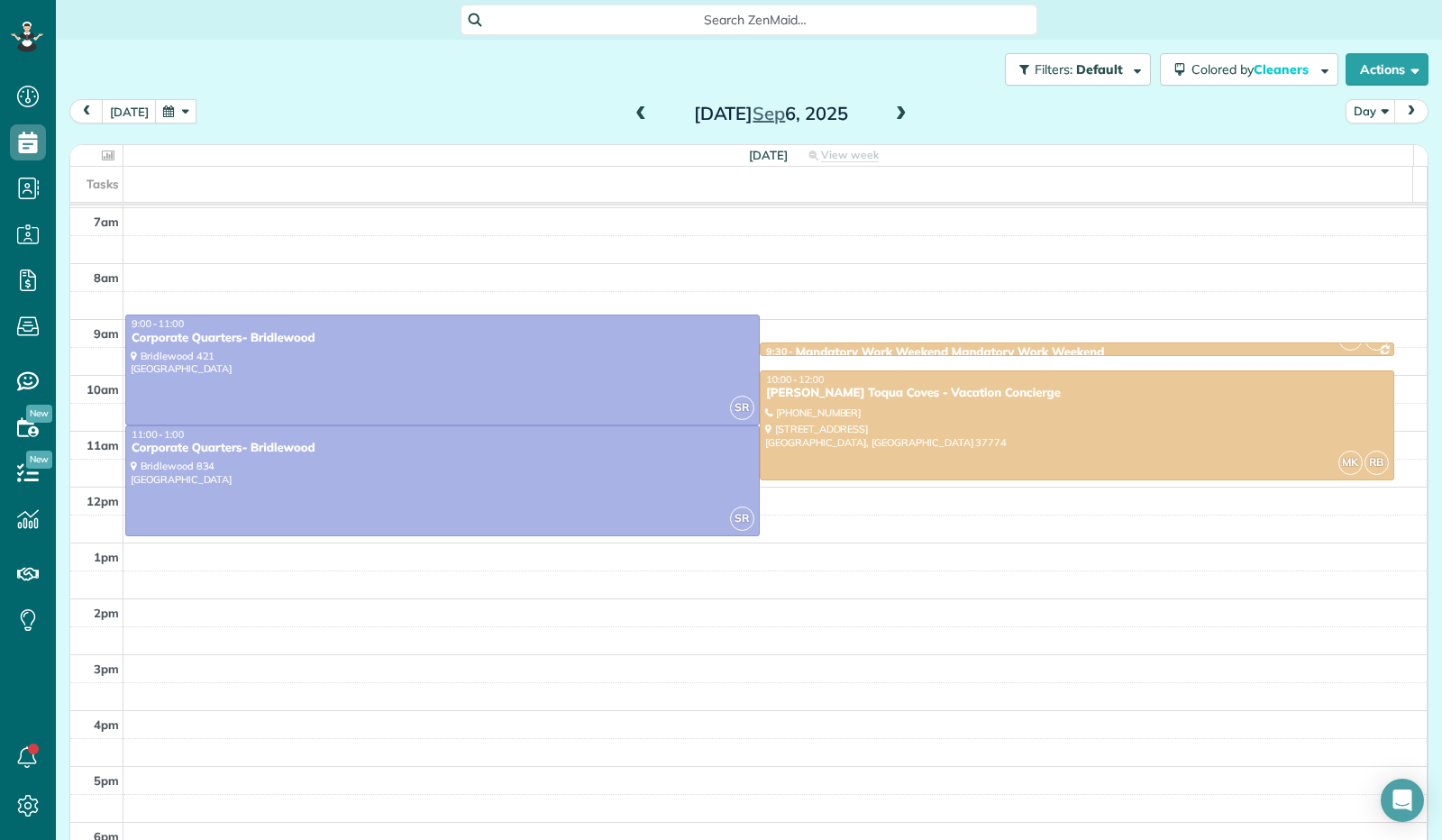
click at [893, 119] on span at bounding box center [900, 114] width 20 height 16
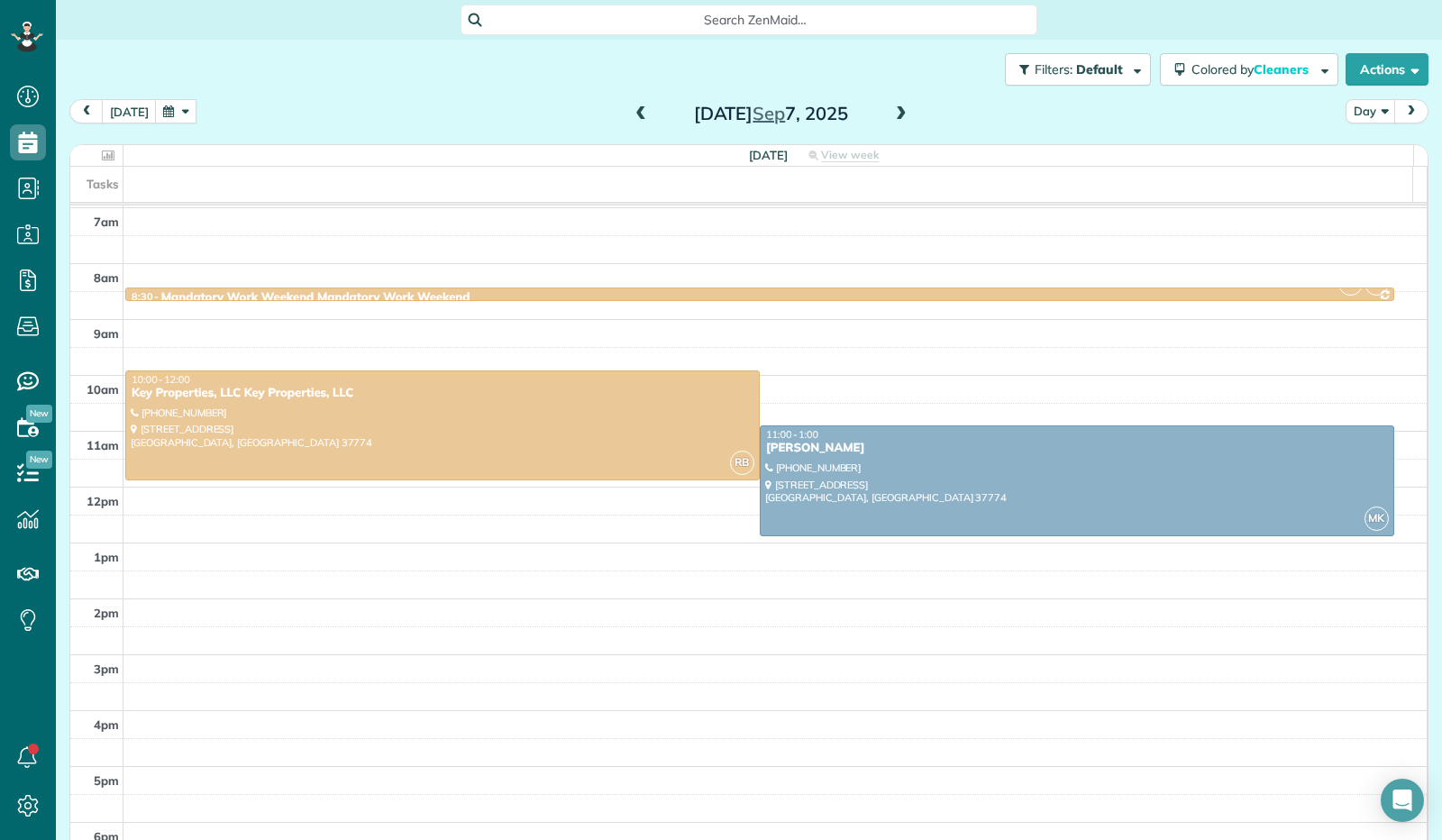
click at [893, 119] on span at bounding box center [900, 114] width 20 height 16
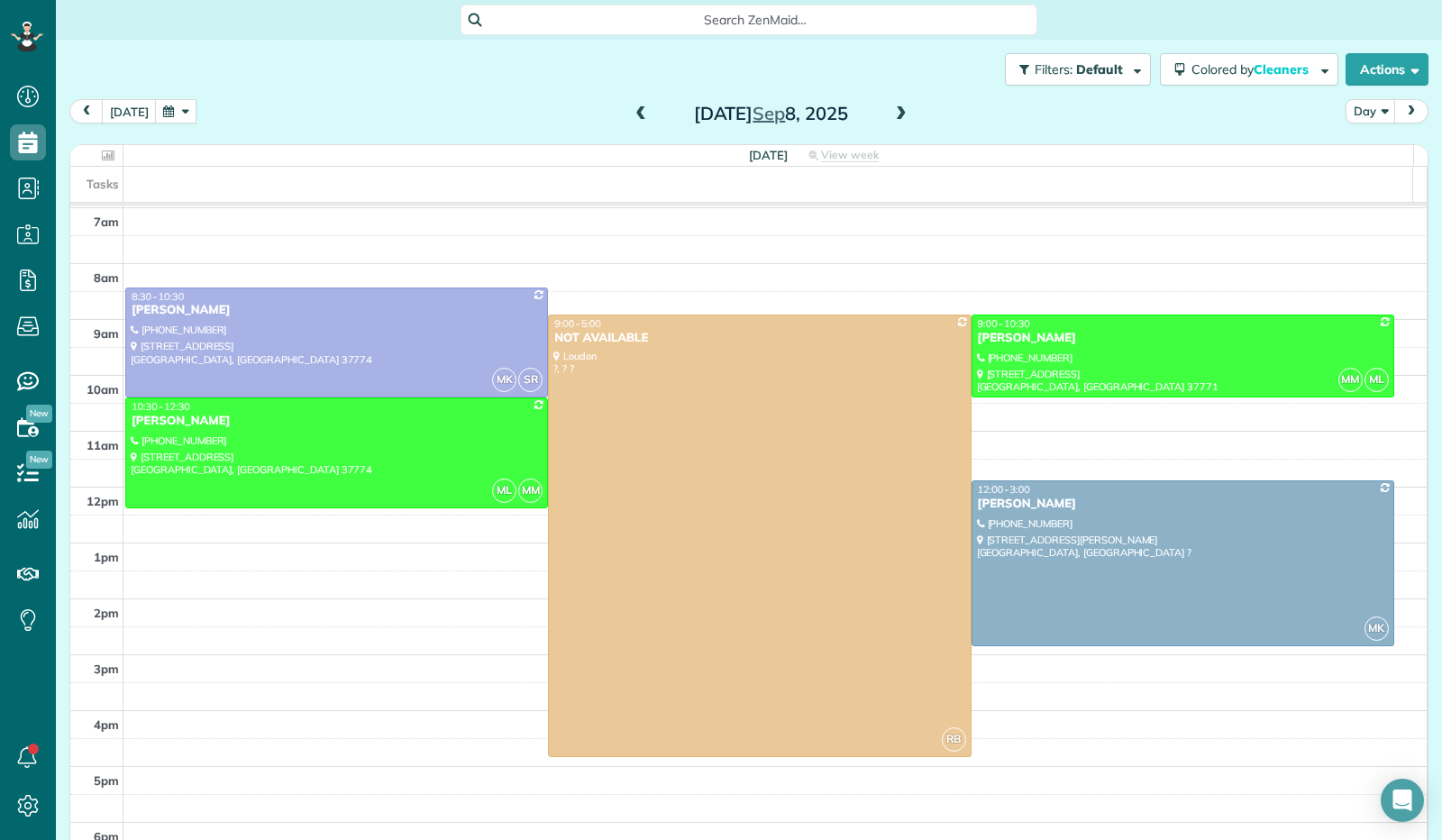
click at [893, 119] on span at bounding box center [900, 114] width 20 height 16
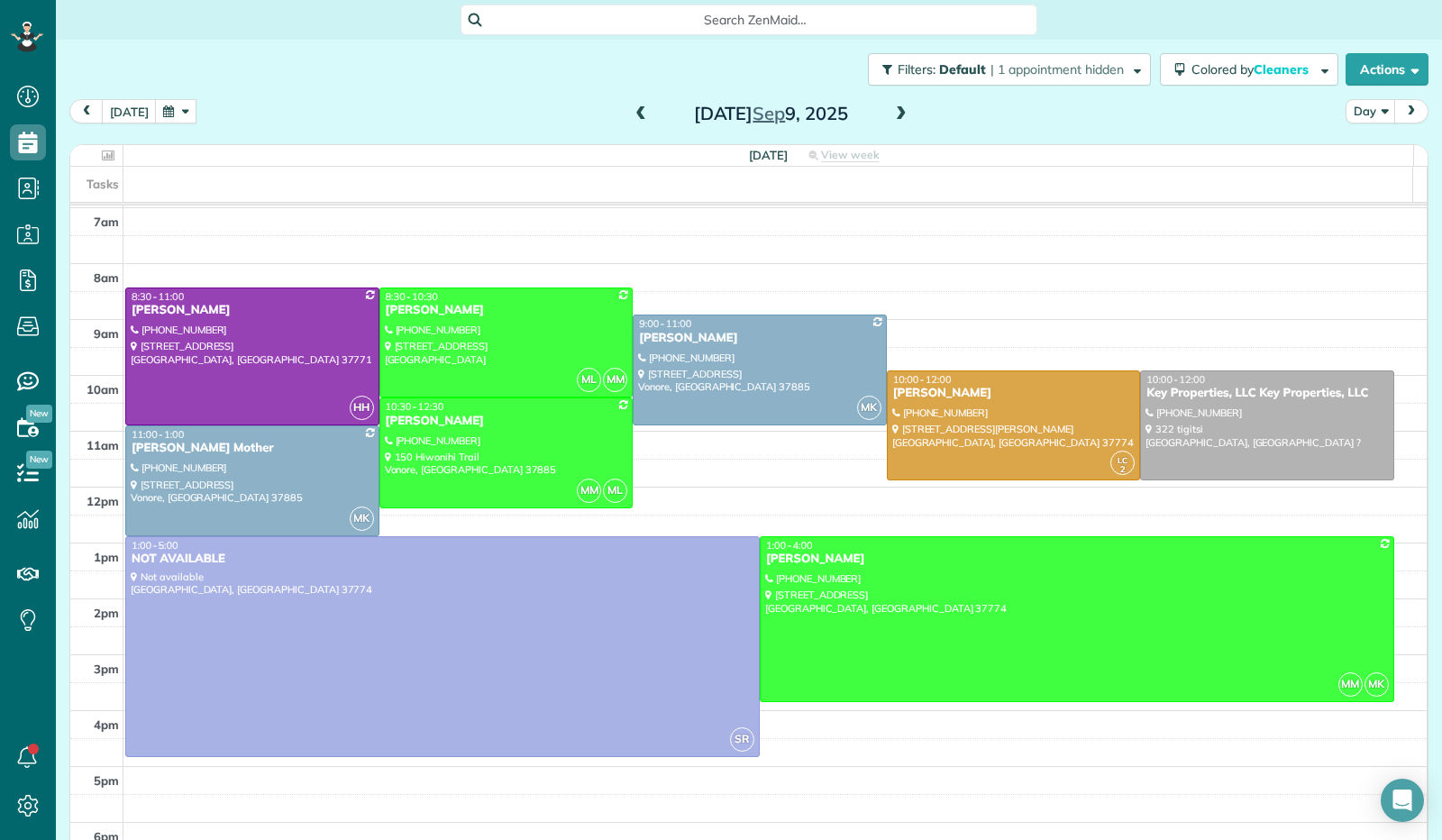
click at [891, 112] on span at bounding box center [900, 114] width 20 height 16
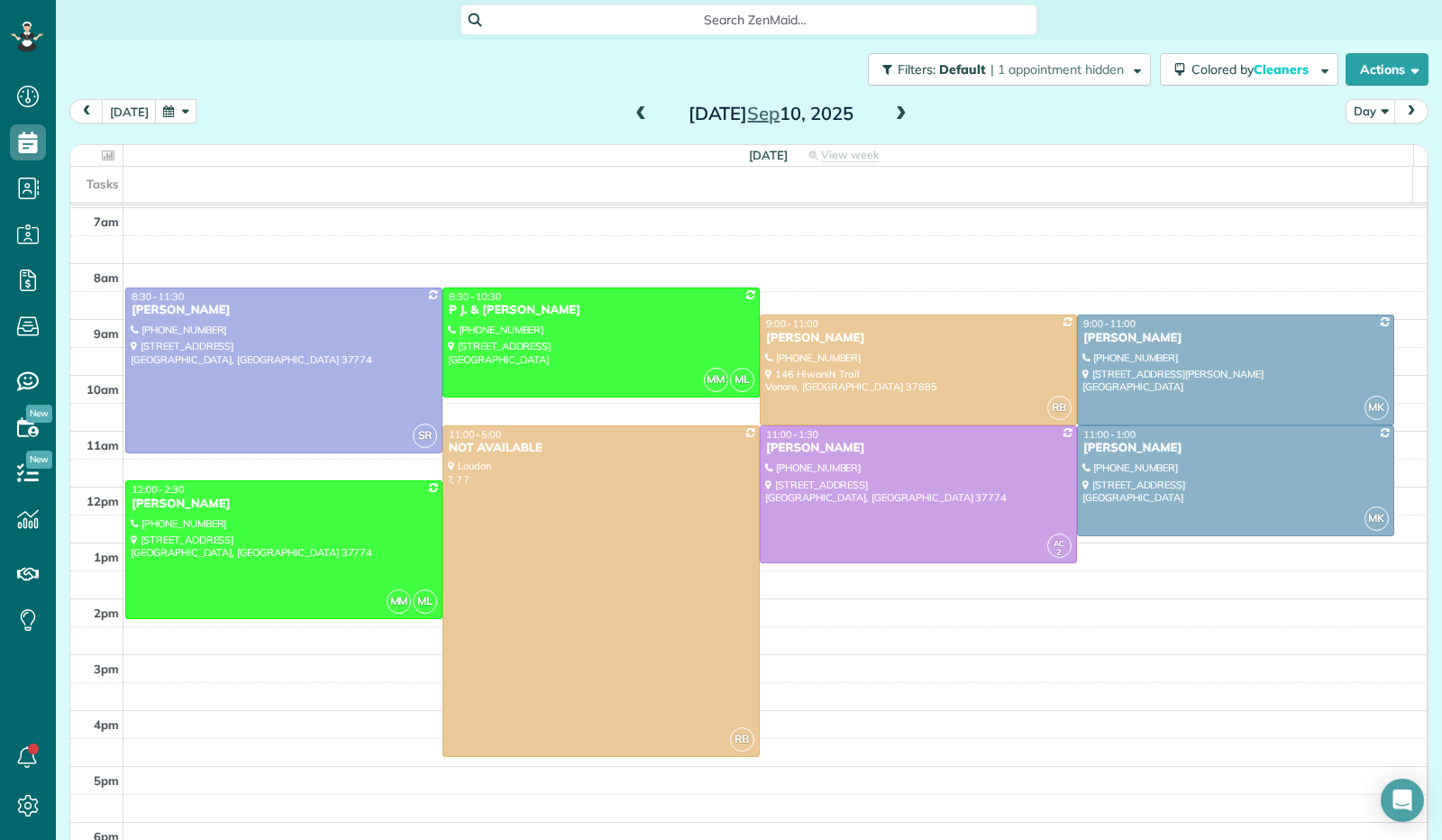
click at [631, 114] on span at bounding box center [640, 114] width 20 height 16
